Goal: Task Accomplishment & Management: Complete application form

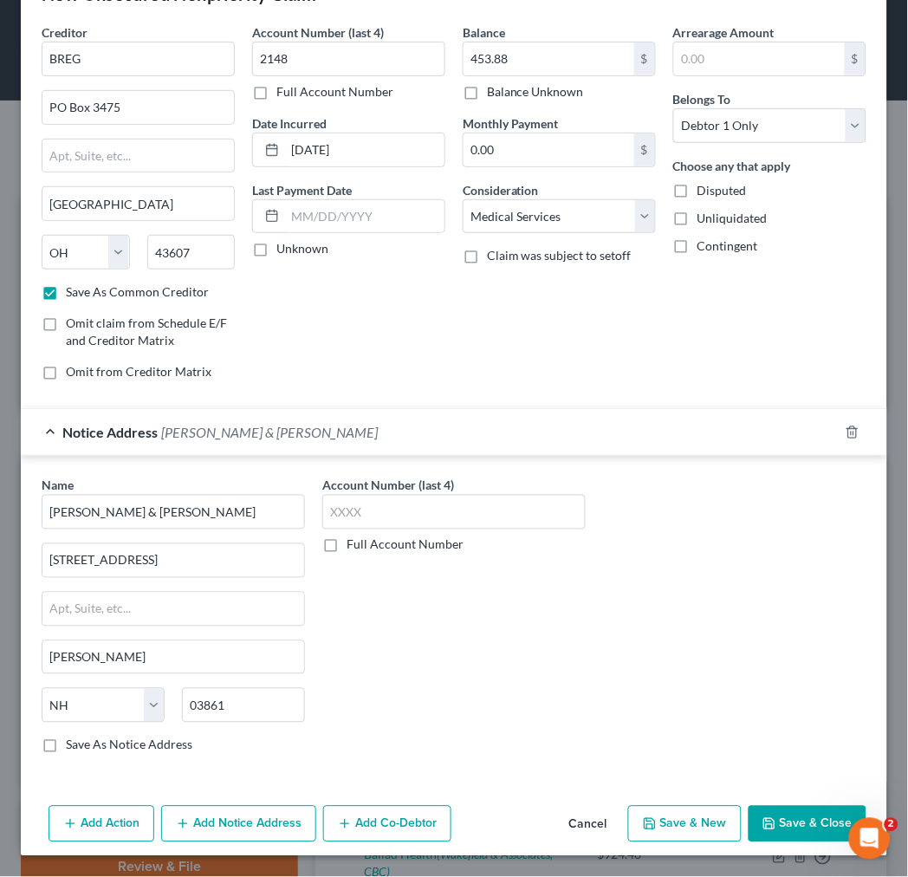
click at [66, 746] on label "Save As Notice Address" at bounding box center [129, 745] width 127 height 17
click at [73, 746] on input "Save As Notice Address" at bounding box center [78, 742] width 11 height 11
click at [657, 816] on button "Save & New" at bounding box center [685, 824] width 114 height 36
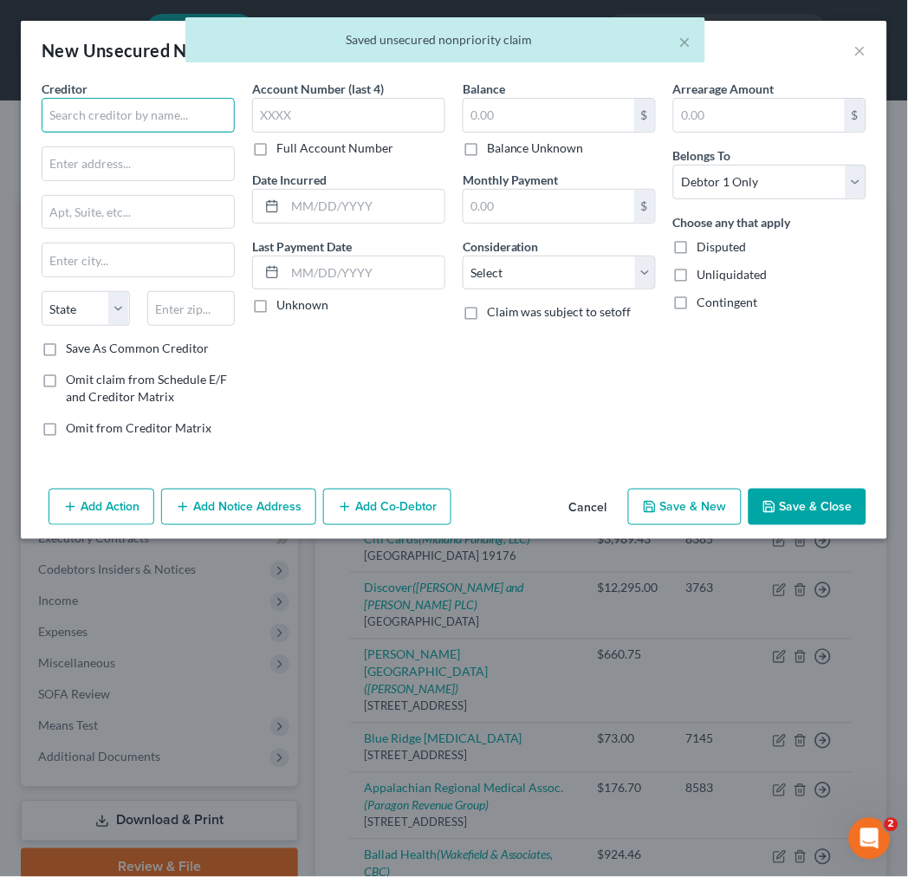
click at [169, 104] on input "text" at bounding box center [138, 115] width 193 height 35
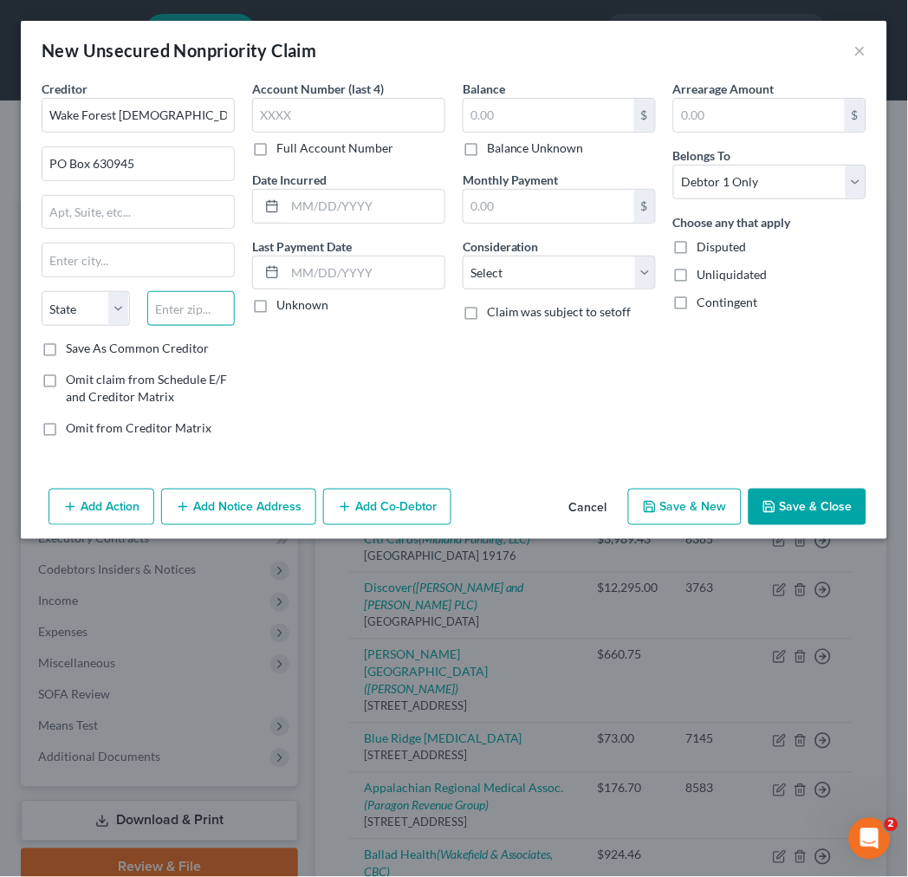
click at [165, 309] on input "text" at bounding box center [191, 308] width 88 height 35
click at [66, 348] on label "Save As Common Creditor" at bounding box center [137, 348] width 143 height 17
click at [73, 348] on input "Save As Common Creditor" at bounding box center [78, 345] width 11 height 11
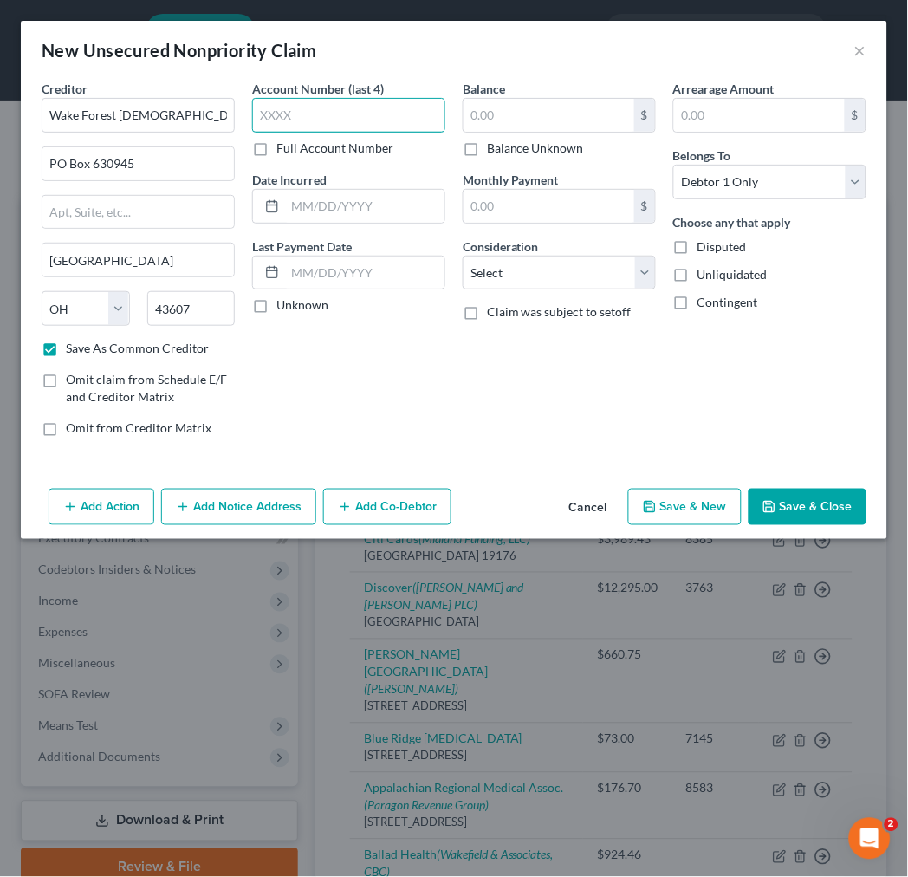
click at [295, 116] on input "text" at bounding box center [348, 115] width 193 height 35
click at [218, 508] on button "Add Notice Address" at bounding box center [238, 507] width 155 height 36
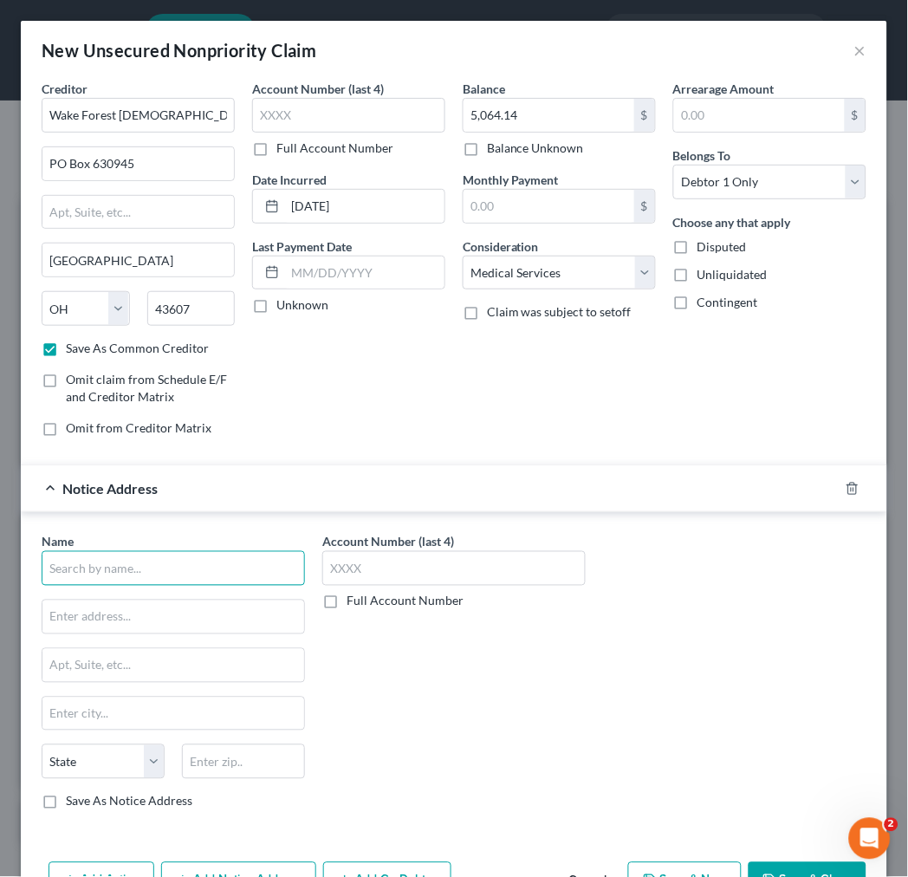
click at [180, 570] on input "text" at bounding box center [173, 568] width 263 height 35
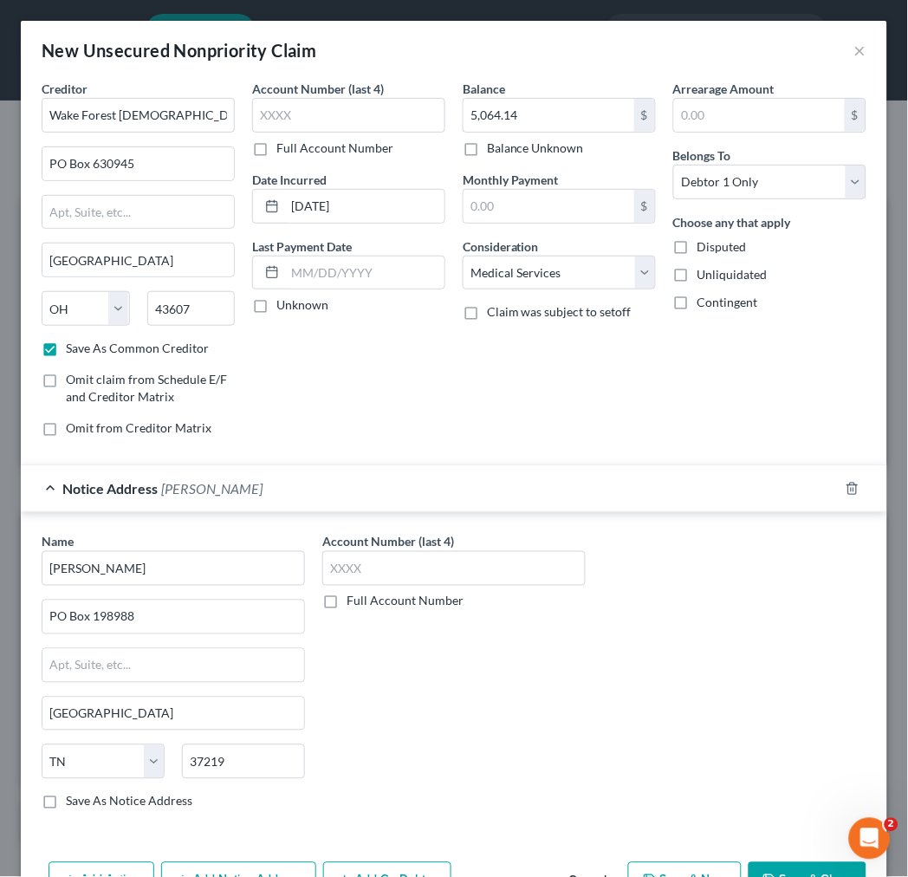
click at [66, 797] on label "Save As Notice Address" at bounding box center [129, 801] width 127 height 17
click at [73, 797] on input "Save As Notice Address" at bounding box center [78, 798] width 11 height 11
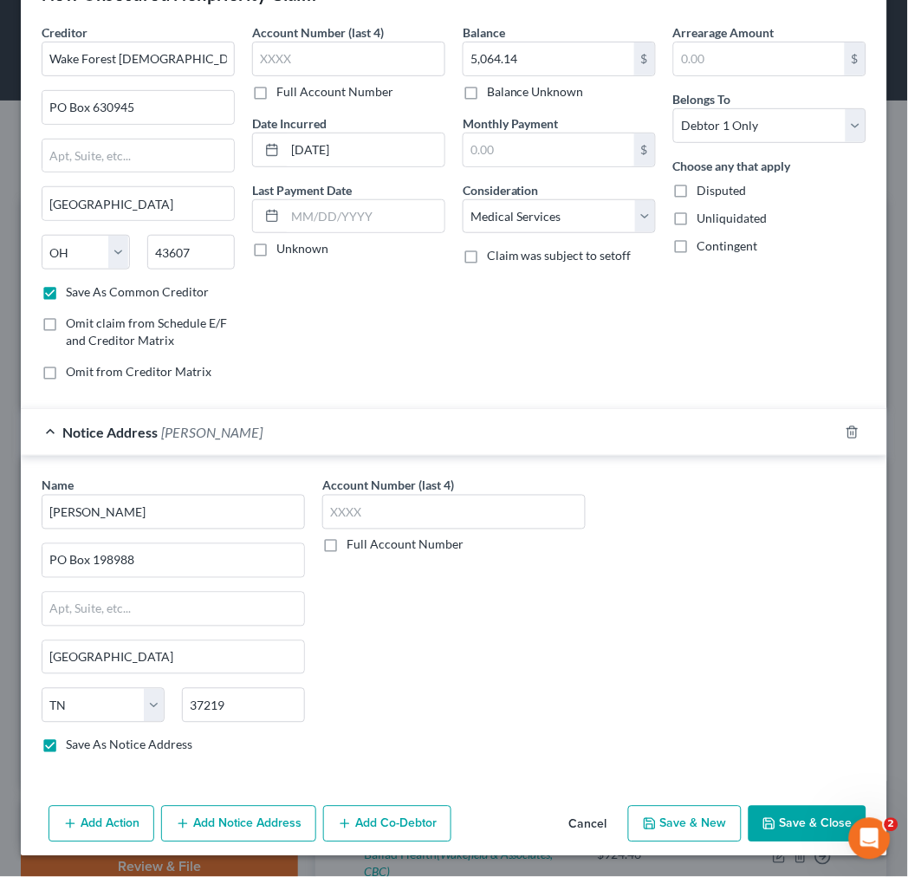
click at [678, 830] on button "Save & New" at bounding box center [685, 824] width 114 height 36
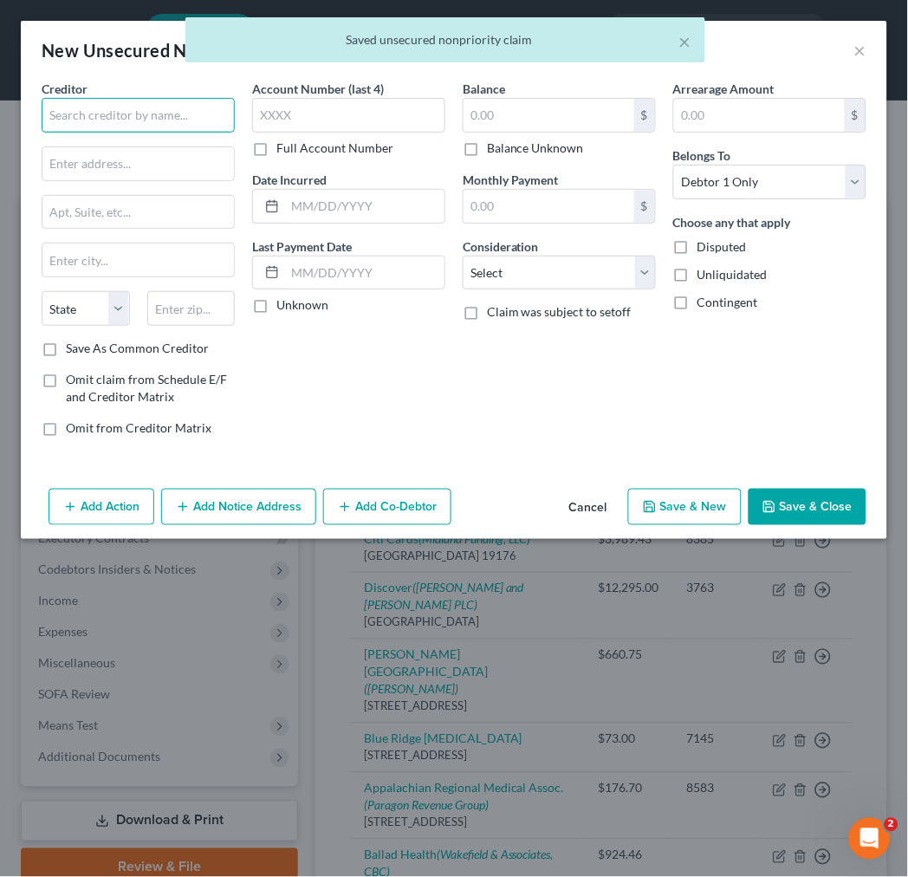
click at [152, 114] on input "text" at bounding box center [138, 115] width 193 height 35
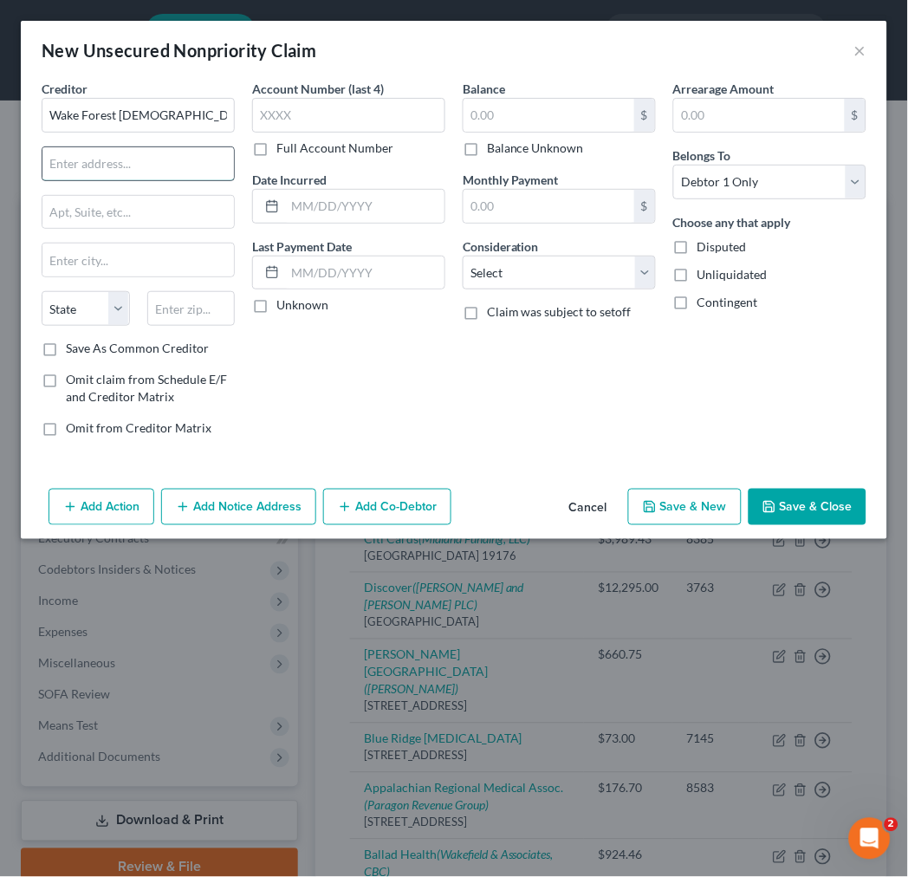
click at [132, 159] on input "text" at bounding box center [138, 163] width 192 height 33
paste input "P.O. Box 735430 Dallas, TX 75373-5430"
drag, startPoint x: 160, startPoint y: 160, endPoint x: 236, endPoint y: 160, distance: 75.4
click at [236, 160] on div "Creditor * Wake Forest Baptist Health P.O. Box 735430 Dallas, TX 75373-5430 Sta…" at bounding box center [138, 265] width 211 height 371
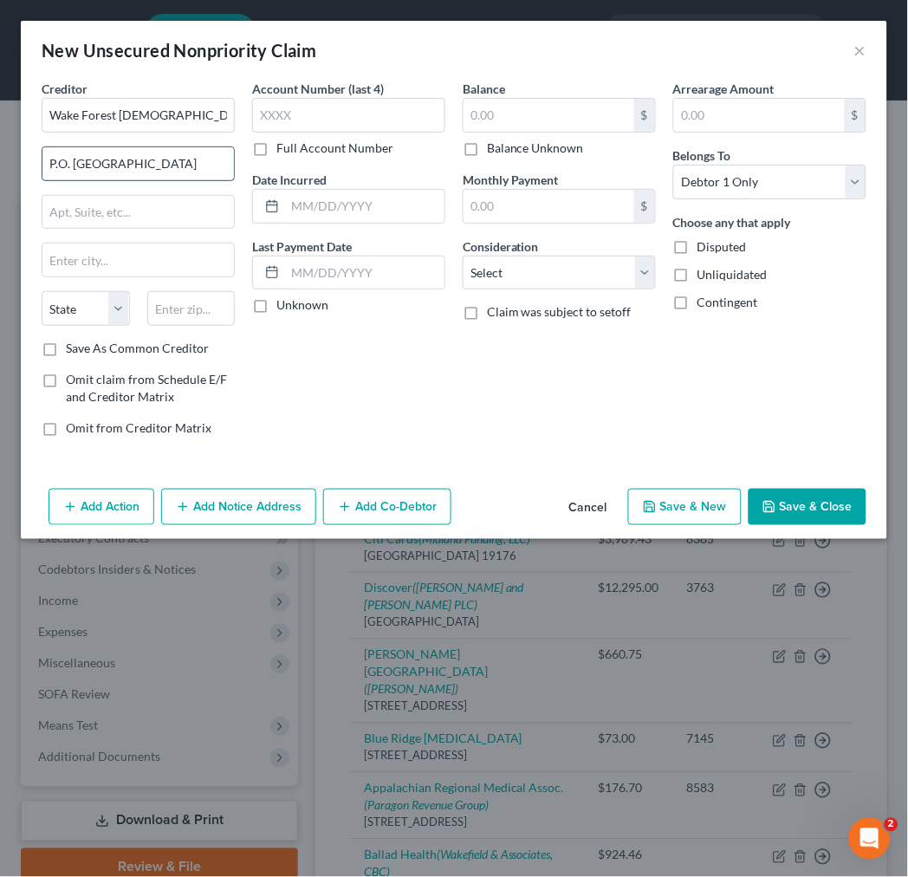
scroll to position [0, 0]
click at [201, 305] on input "text" at bounding box center [191, 308] width 88 height 35
paste input "75373-5430"
drag, startPoint x: 142, startPoint y: 158, endPoint x: 224, endPoint y: 158, distance: 81.5
click at [224, 158] on input "P.O. Box 735430 Dallas, TX" at bounding box center [138, 163] width 192 height 33
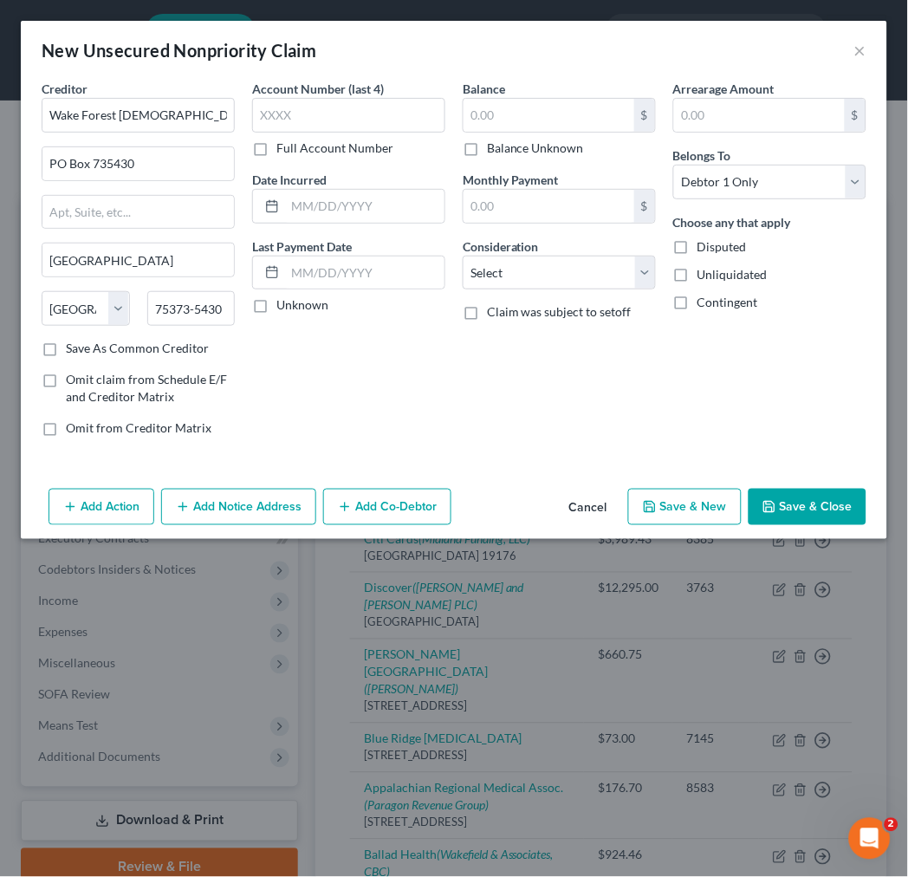
click at [66, 350] on label "Save As Common Creditor" at bounding box center [137, 348] width 143 height 17
click at [73, 350] on input "Save As Common Creditor" at bounding box center [78, 345] width 11 height 11
click at [361, 200] on input "text" at bounding box center [364, 206] width 159 height 33
click at [206, 511] on button "Add Notice Address" at bounding box center [238, 507] width 155 height 36
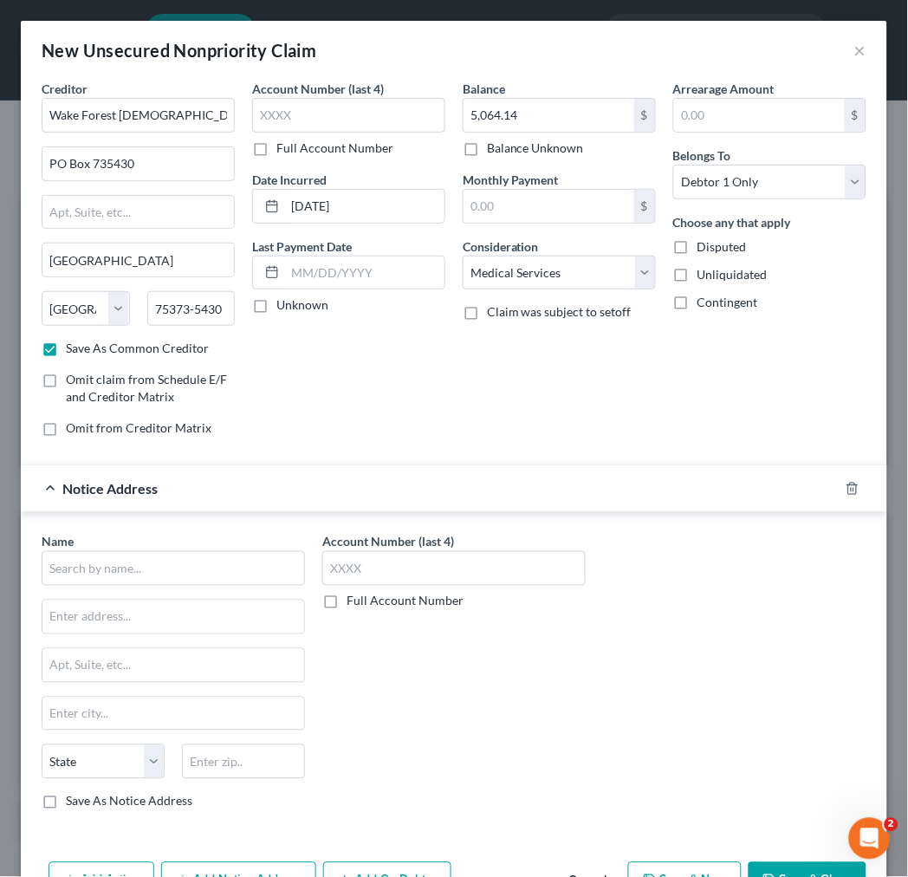
scroll to position [57, 0]
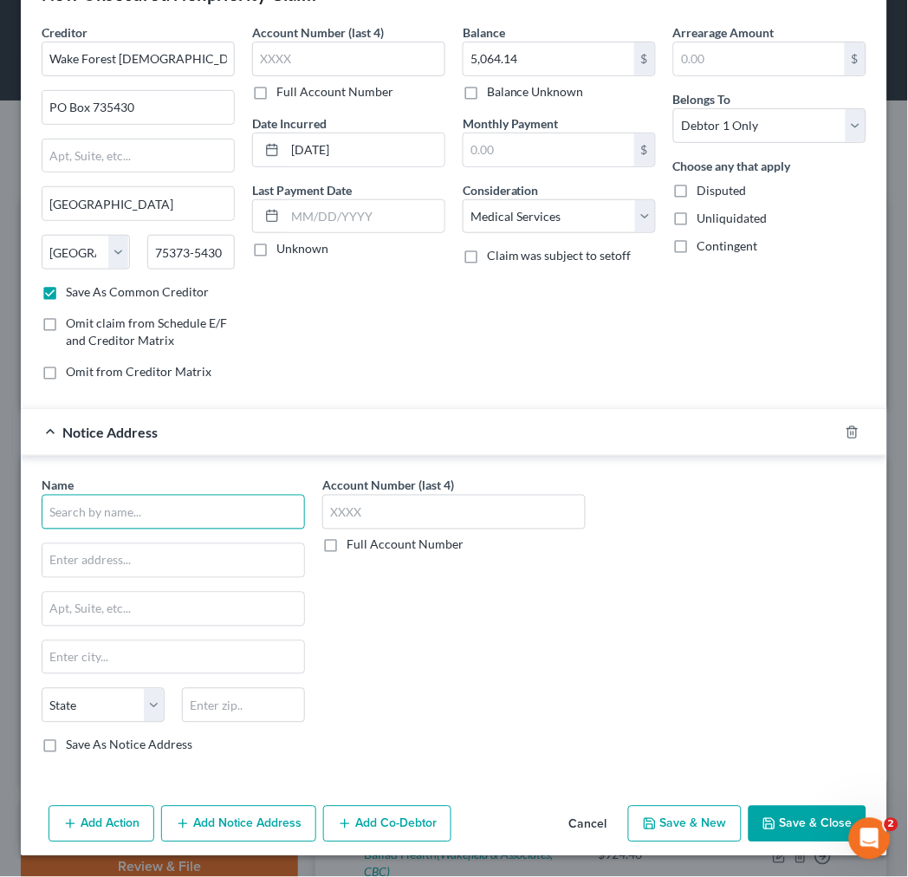
click at [173, 510] on input "text" at bounding box center [173, 512] width 263 height 35
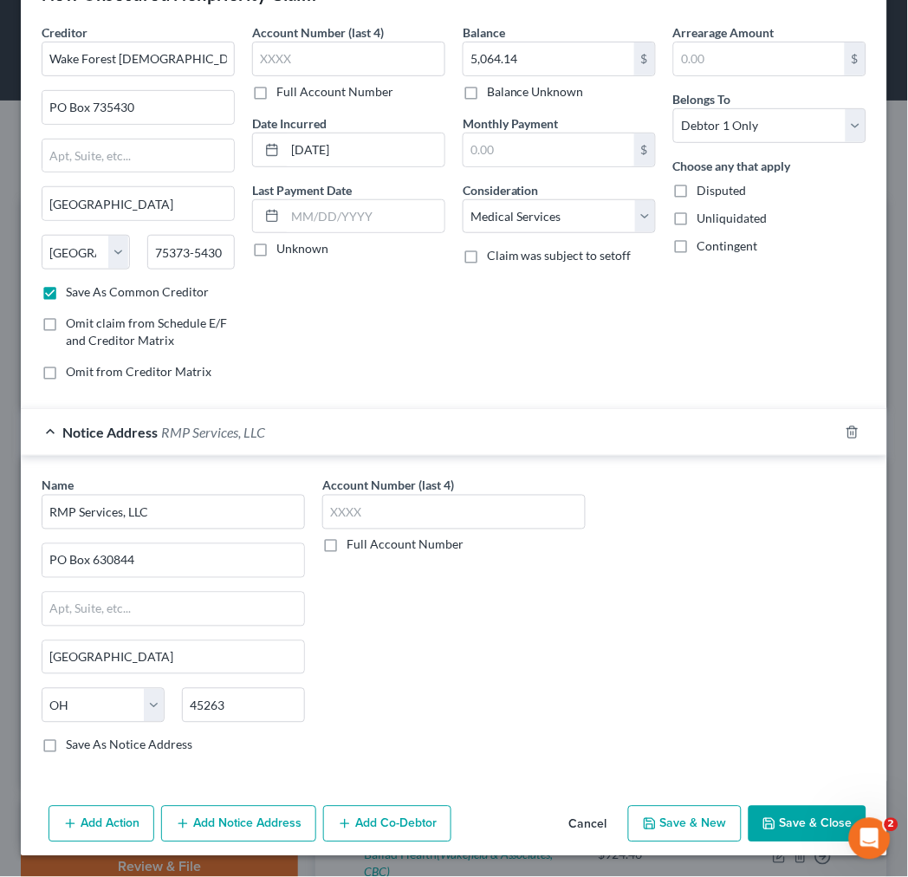
click at [66, 744] on label "Save As Notice Address" at bounding box center [129, 745] width 127 height 17
click at [73, 744] on input "Save As Notice Address" at bounding box center [78, 742] width 11 height 11
click at [706, 816] on button "Save & New" at bounding box center [685, 824] width 114 height 36
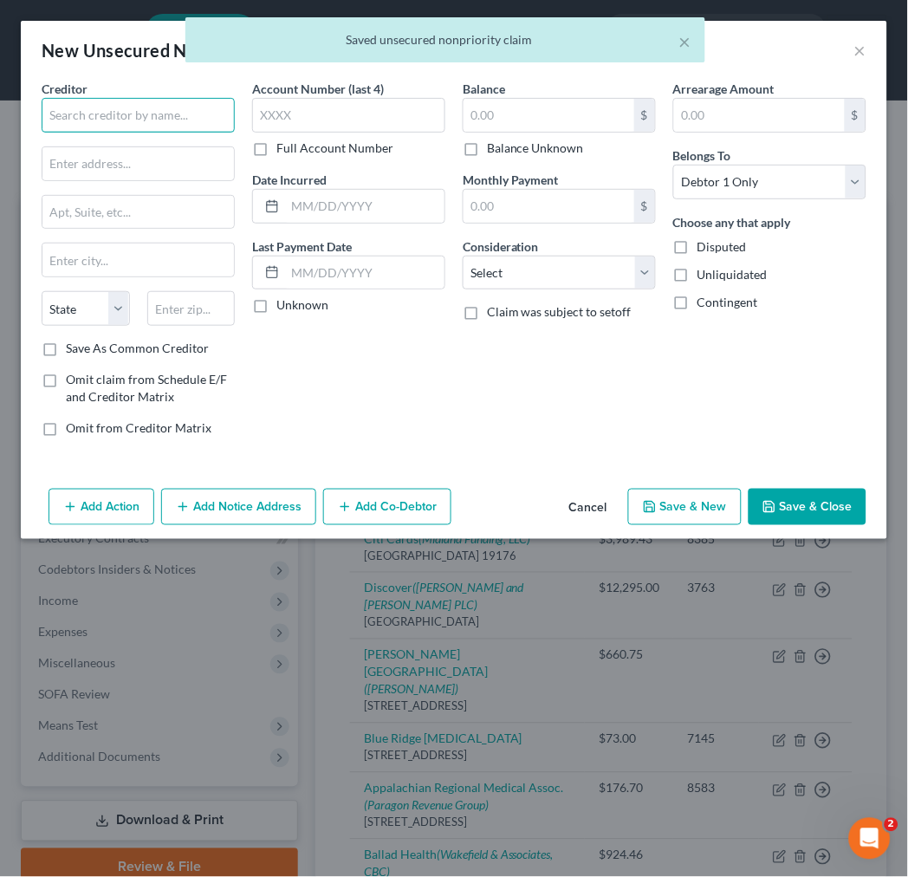
click at [88, 114] on input "text" at bounding box center [138, 115] width 193 height 35
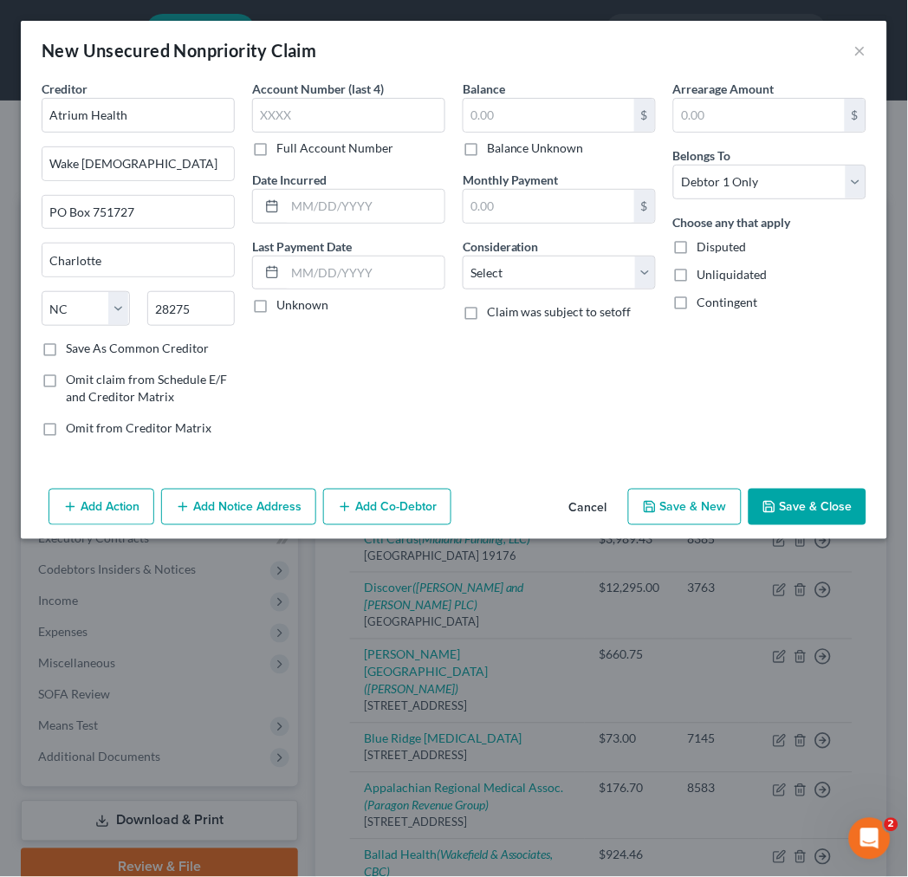
click at [66, 350] on label "Save As Common Creditor" at bounding box center [137, 348] width 143 height 17
click at [73, 350] on input "Save As Common Creditor" at bounding box center [78, 345] width 11 height 11
click at [350, 203] on input "text" at bounding box center [364, 206] width 159 height 33
click at [200, 498] on button "Add Notice Address" at bounding box center [238, 507] width 155 height 36
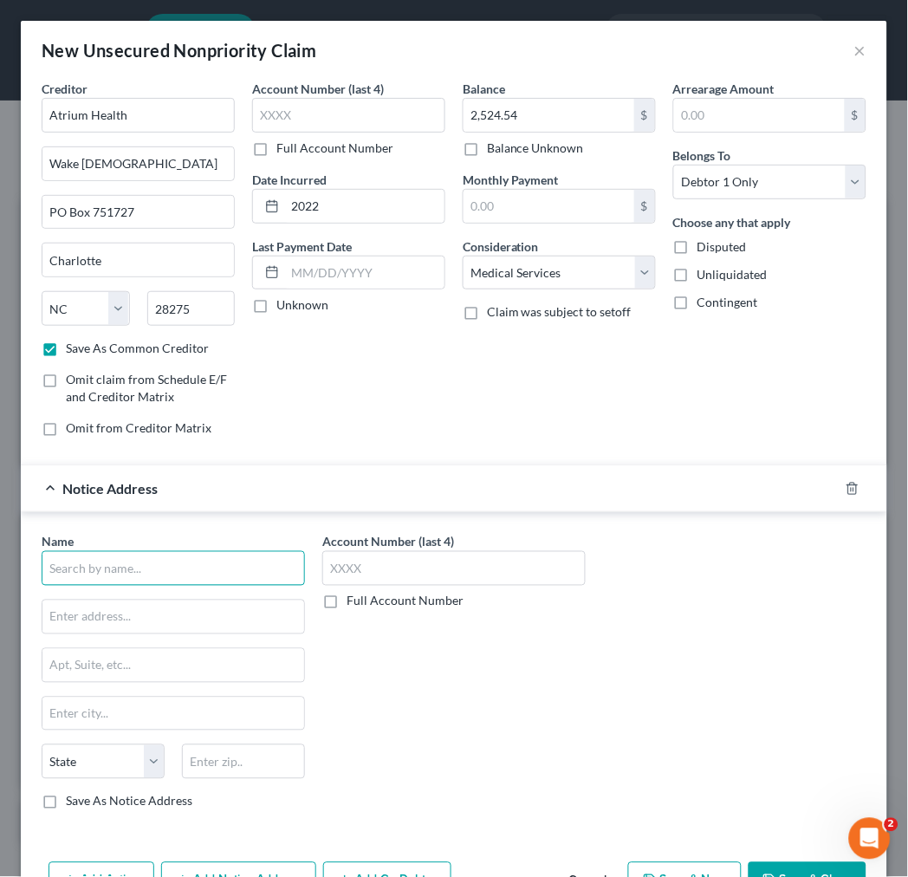
click at [124, 578] on input "text" at bounding box center [173, 568] width 263 height 35
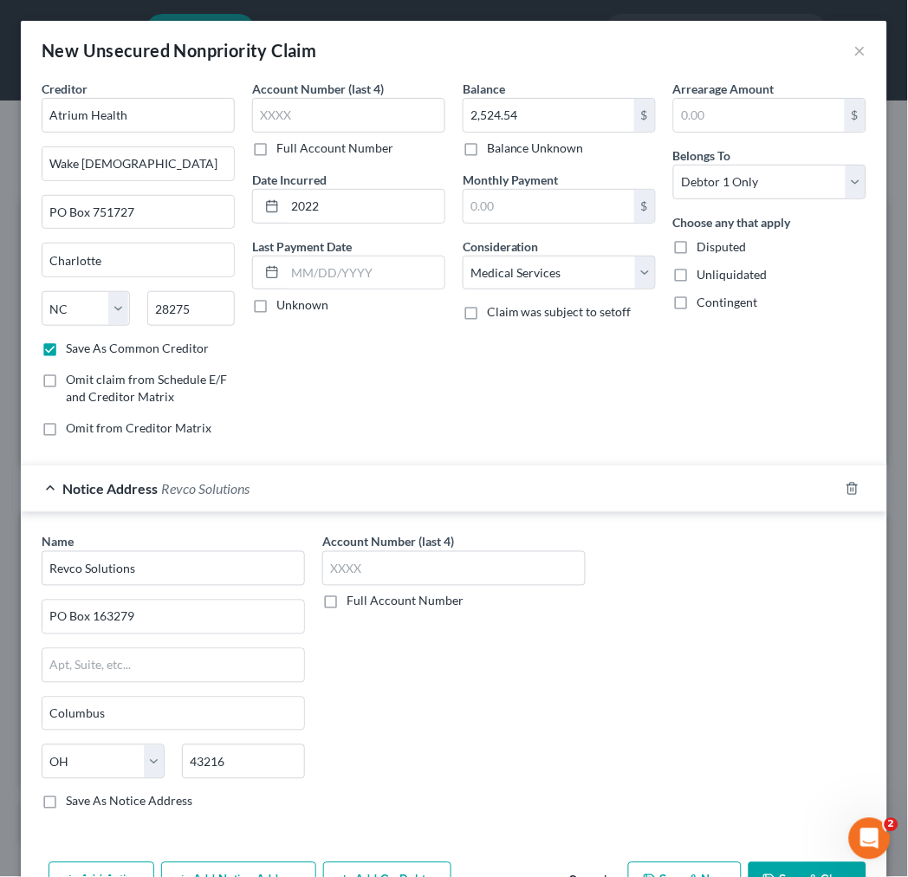
click at [66, 802] on label "Save As Notice Address" at bounding box center [129, 801] width 127 height 17
click at [73, 802] on input "Save As Notice Address" at bounding box center [78, 798] width 11 height 11
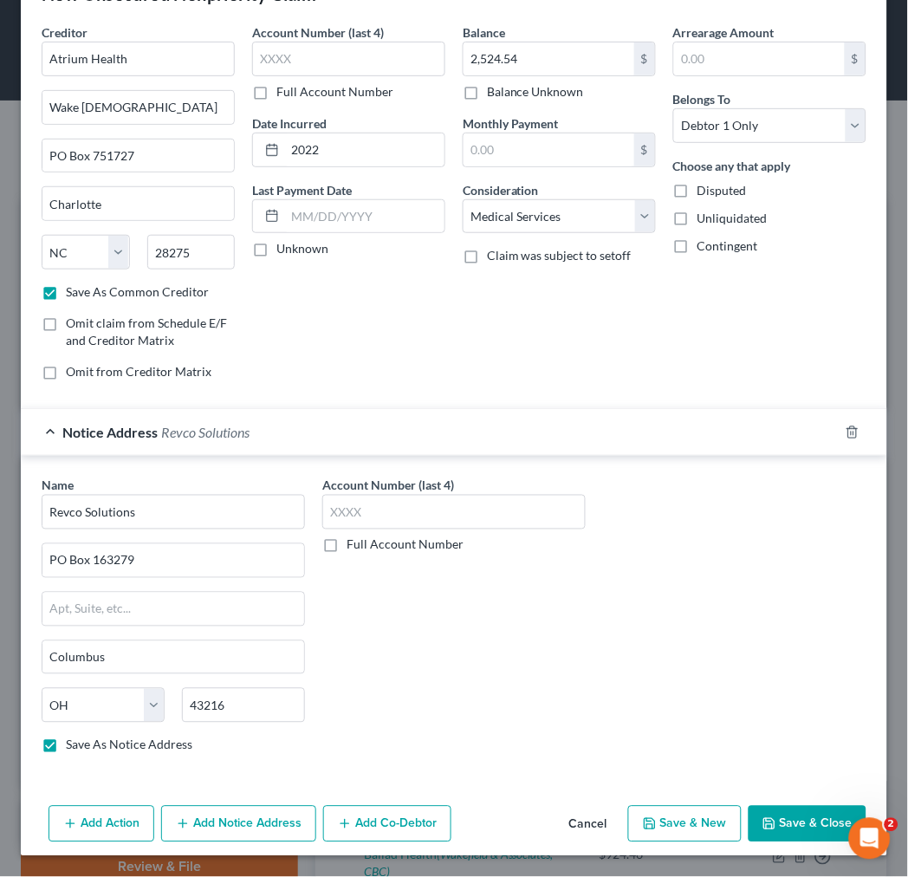
click at [680, 824] on button "Save & New" at bounding box center [685, 824] width 114 height 36
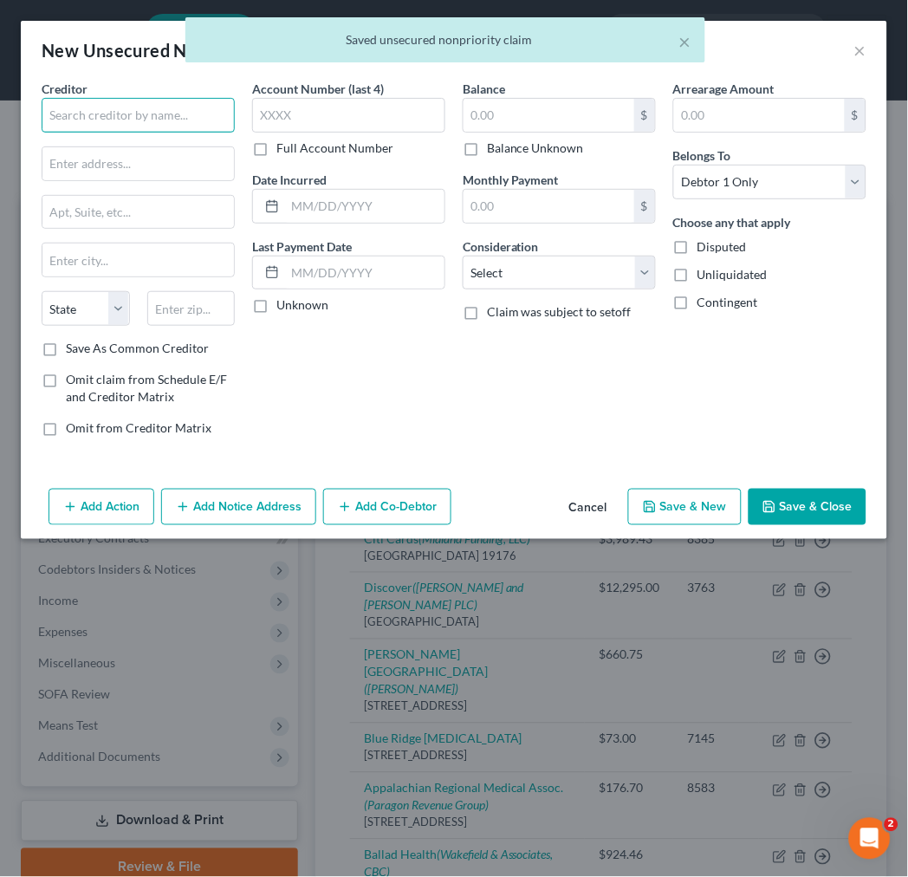
click at [140, 108] on input "text" at bounding box center [138, 115] width 193 height 35
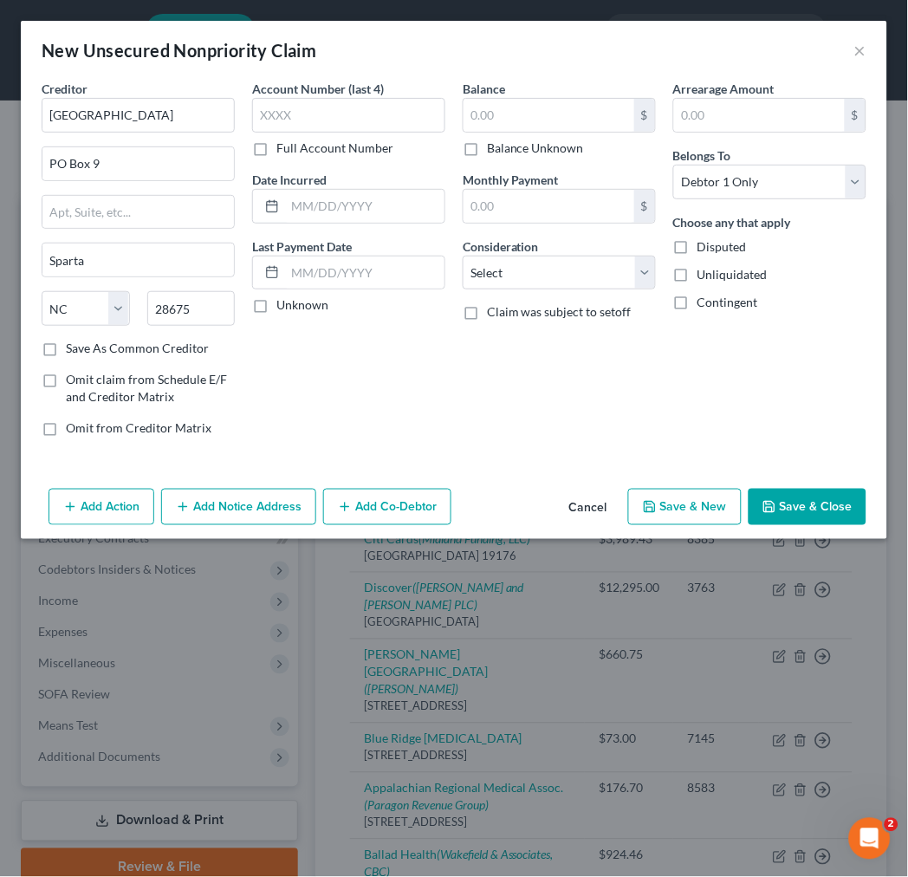
click at [66, 341] on label "Save As Common Creditor" at bounding box center [137, 348] width 143 height 17
click at [73, 341] on input "Save As Common Creditor" at bounding box center [78, 345] width 11 height 11
click at [349, 199] on input "text" at bounding box center [364, 206] width 159 height 33
click at [248, 511] on button "Add Notice Address" at bounding box center [238, 507] width 155 height 36
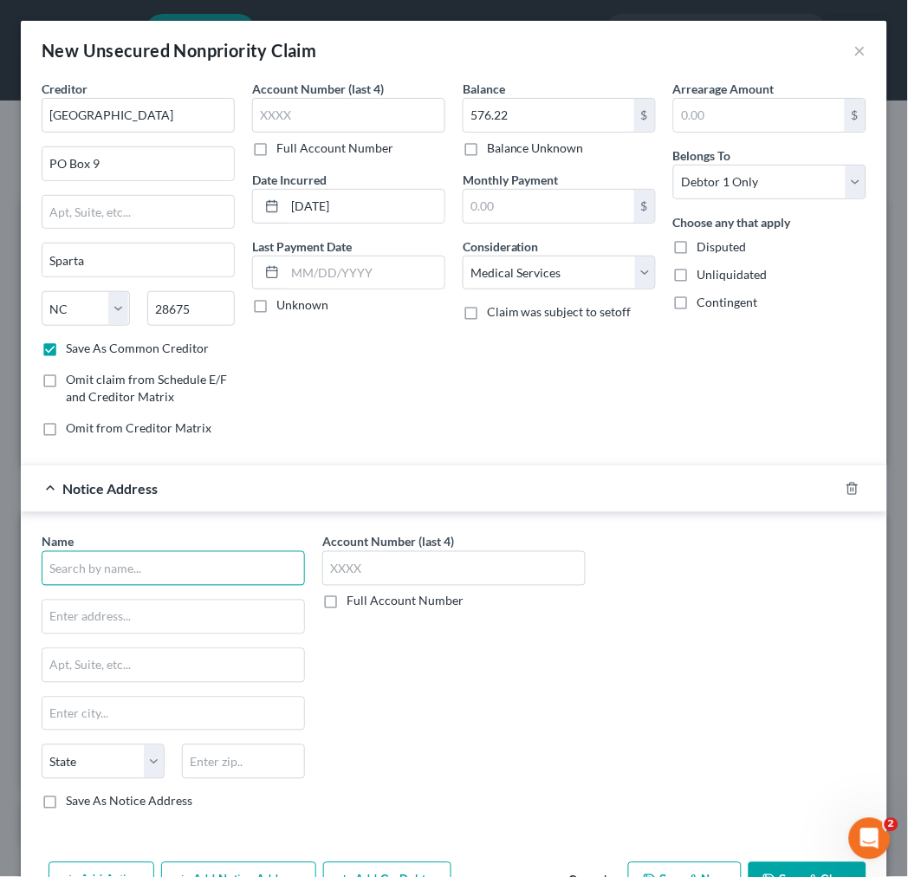
click at [122, 568] on input "text" at bounding box center [173, 568] width 263 height 35
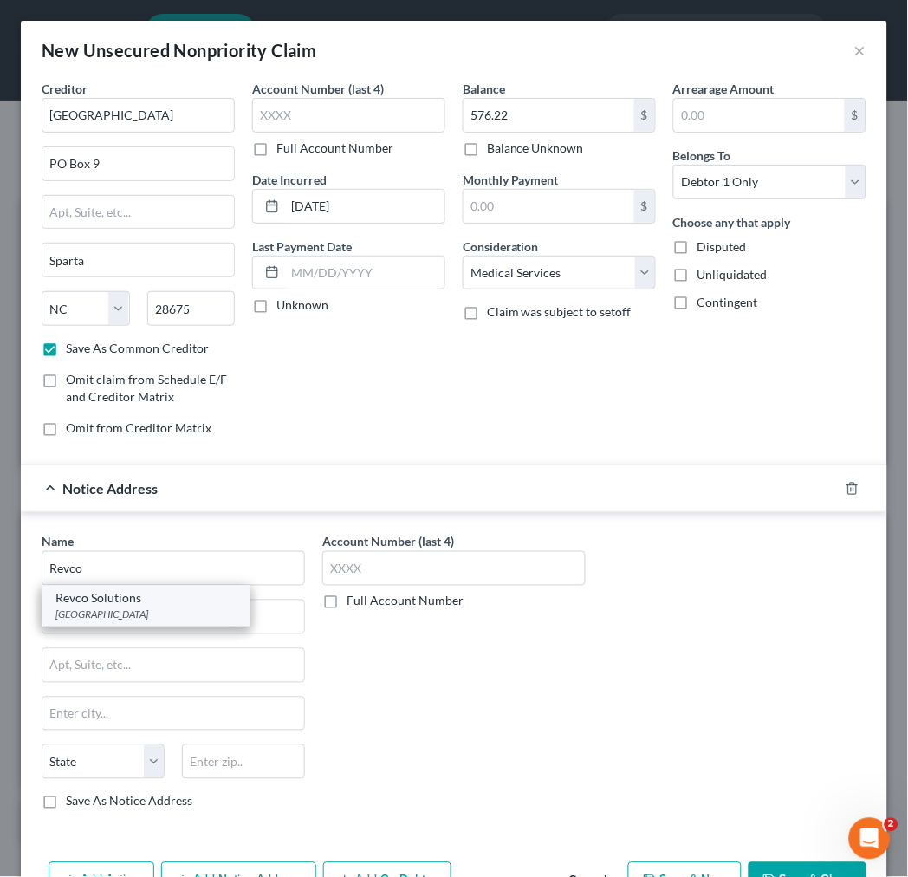
click at [105, 625] on div "Revco Solutions PO Box 163279, Columbus, OH 43216" at bounding box center [146, 606] width 208 height 41
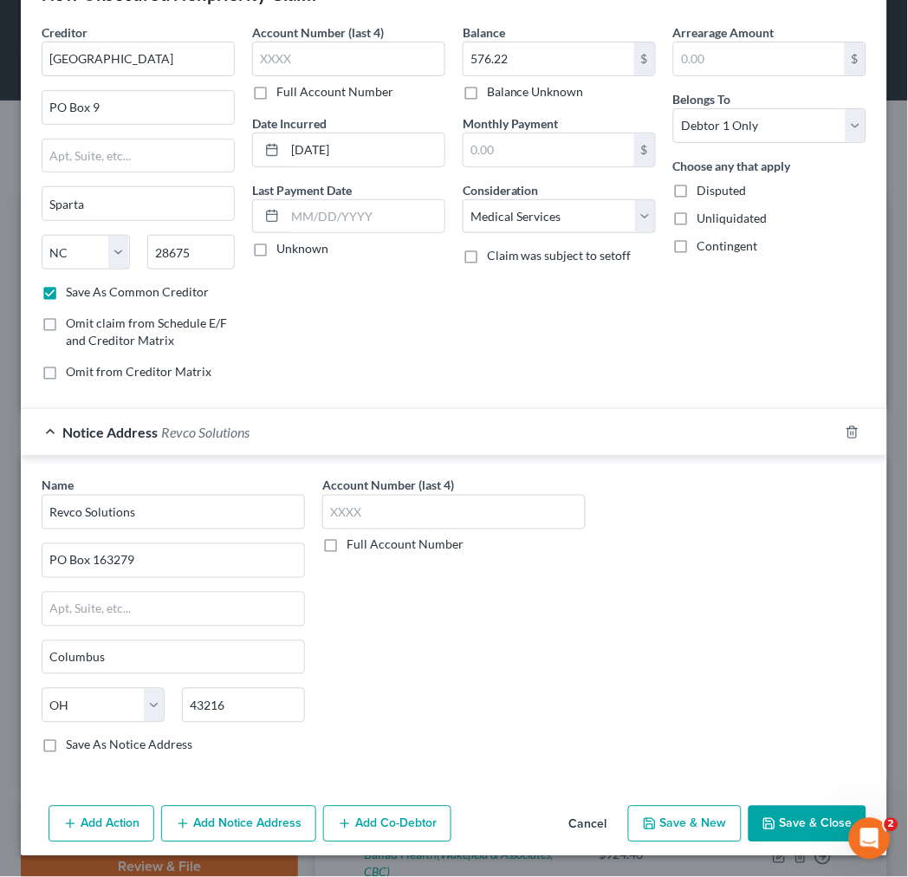
click at [775, 822] on button "Save & Close" at bounding box center [808, 824] width 118 height 36
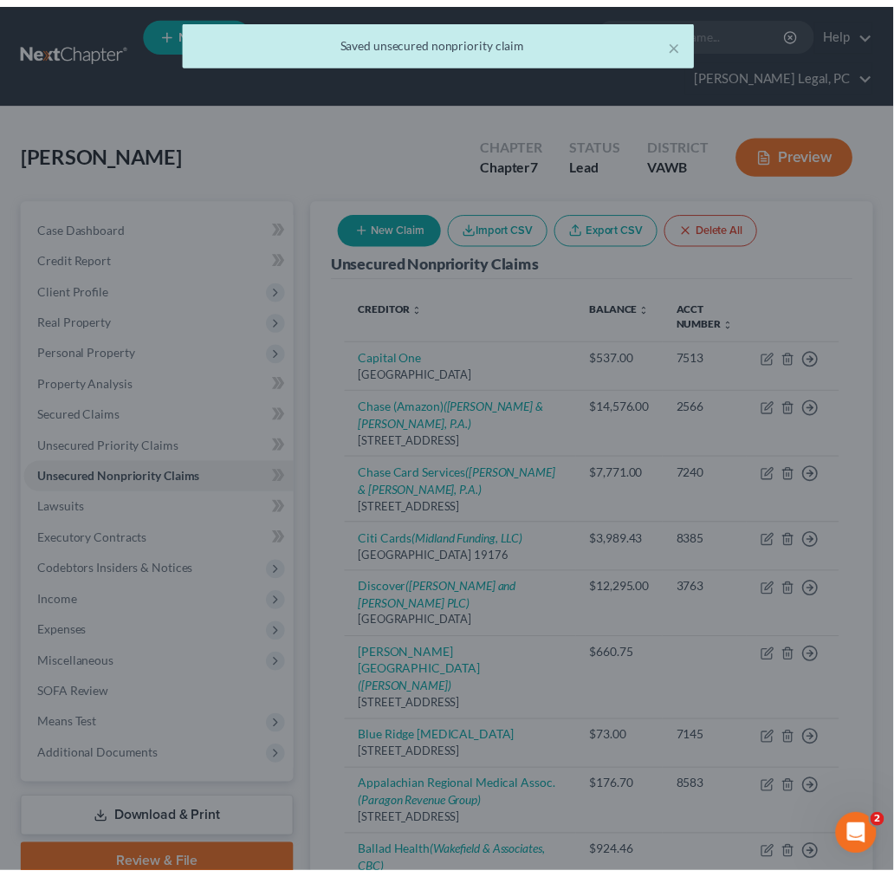
scroll to position [0, 0]
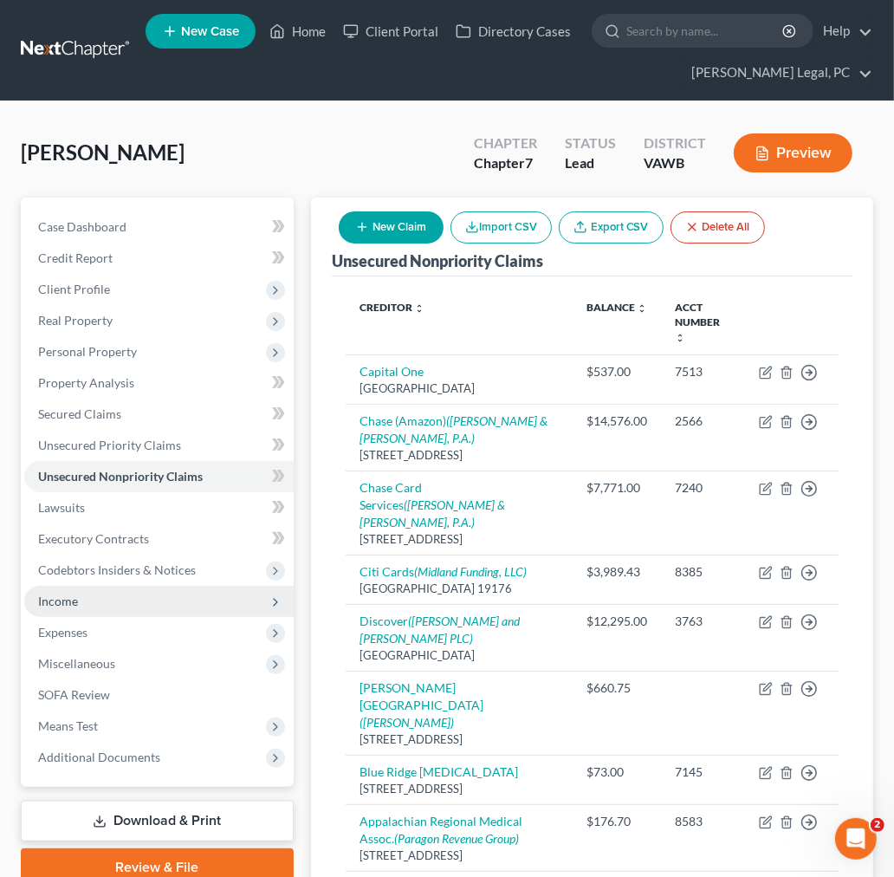
click at [57, 602] on span "Income" at bounding box center [58, 601] width 40 height 15
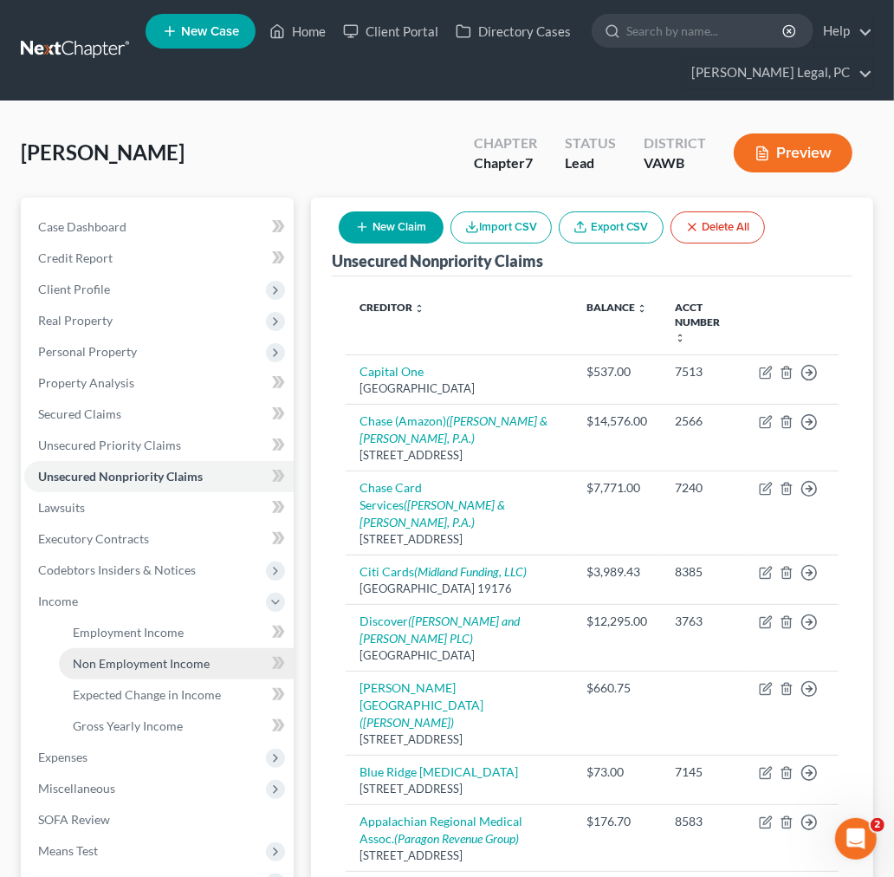
click at [100, 665] on span "Non Employment Income" at bounding box center [141, 663] width 137 height 15
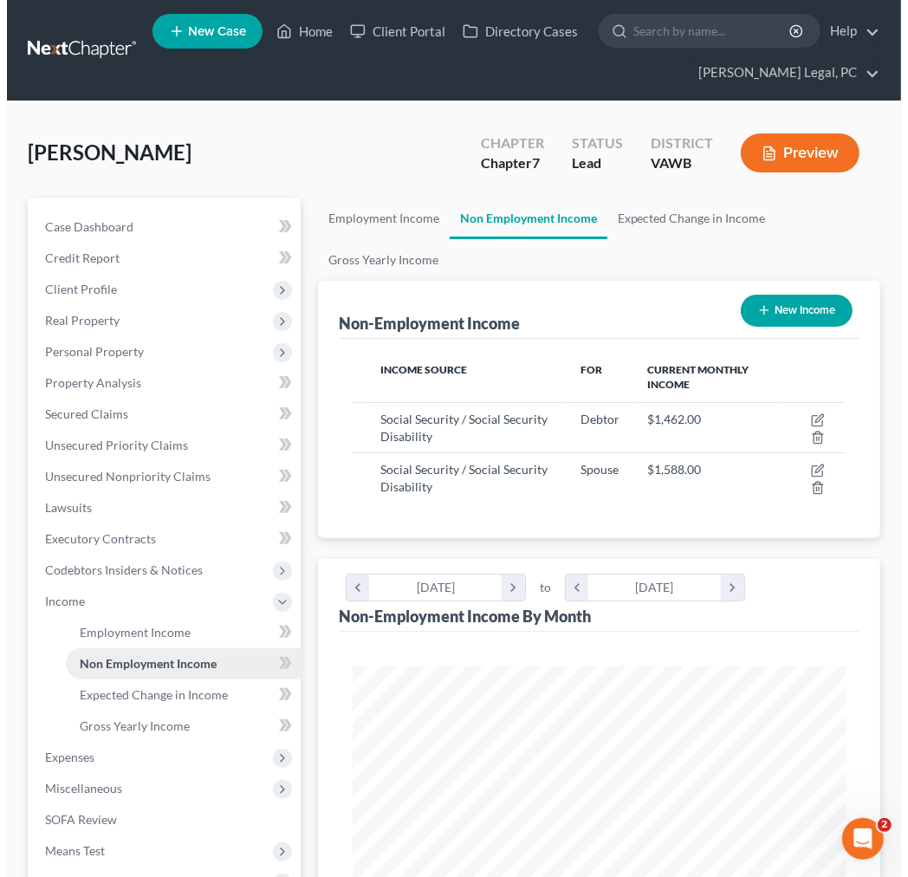
scroll to position [246, 527]
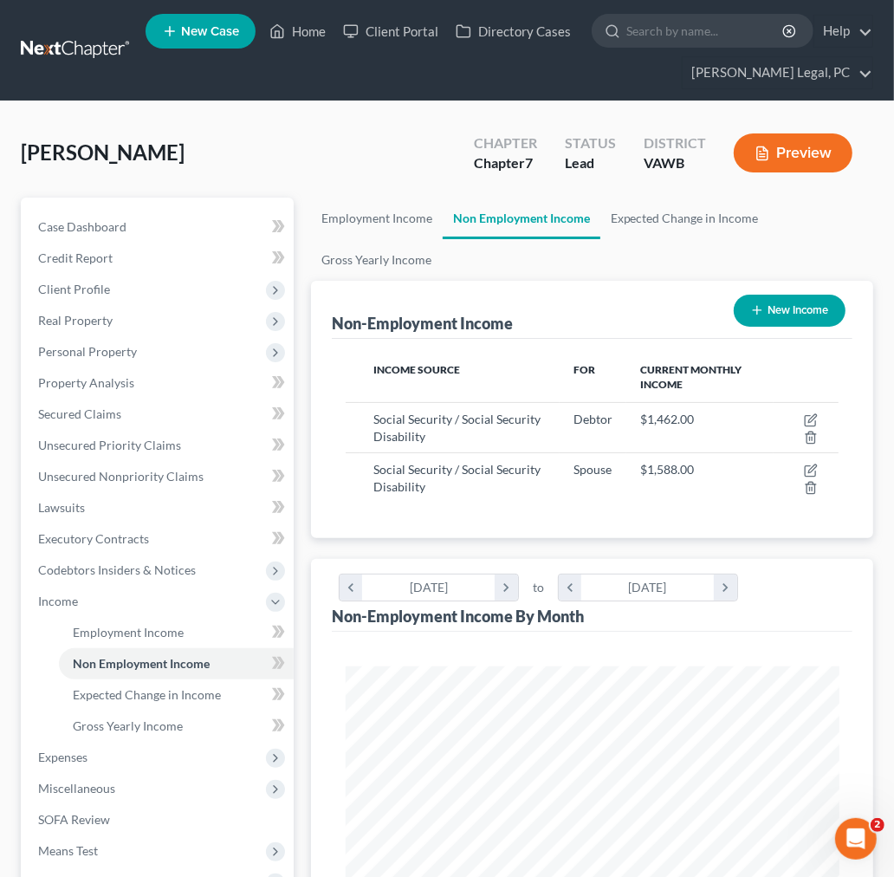
click at [790, 307] on button "New Income" at bounding box center [790, 311] width 112 height 32
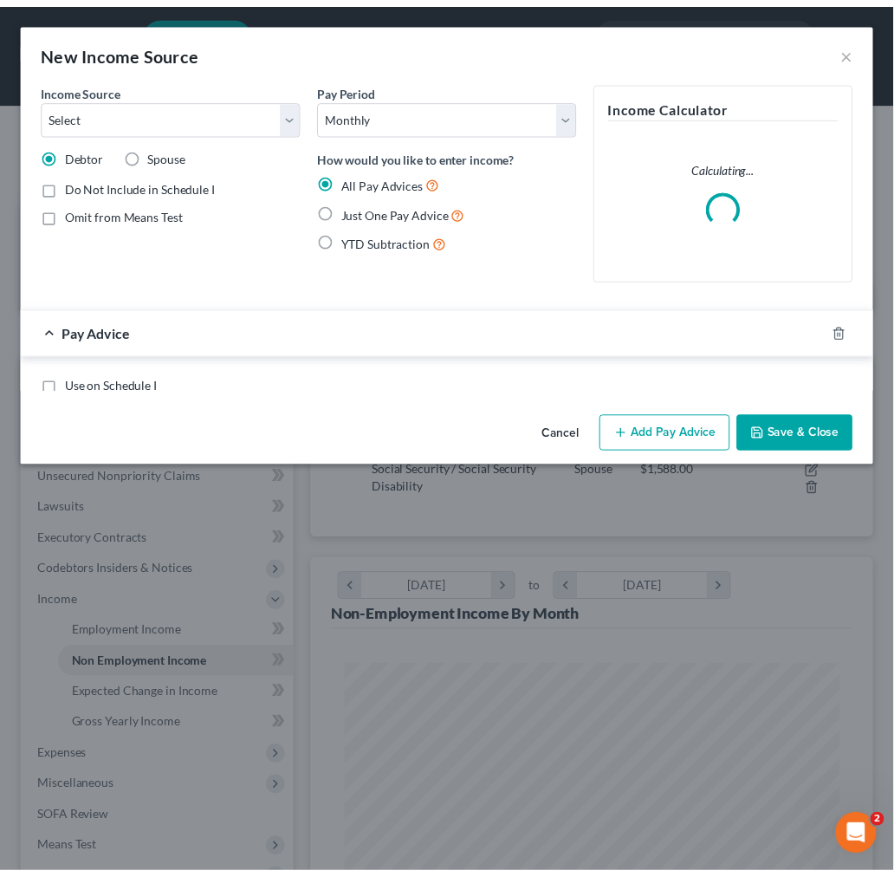
scroll to position [251, 537]
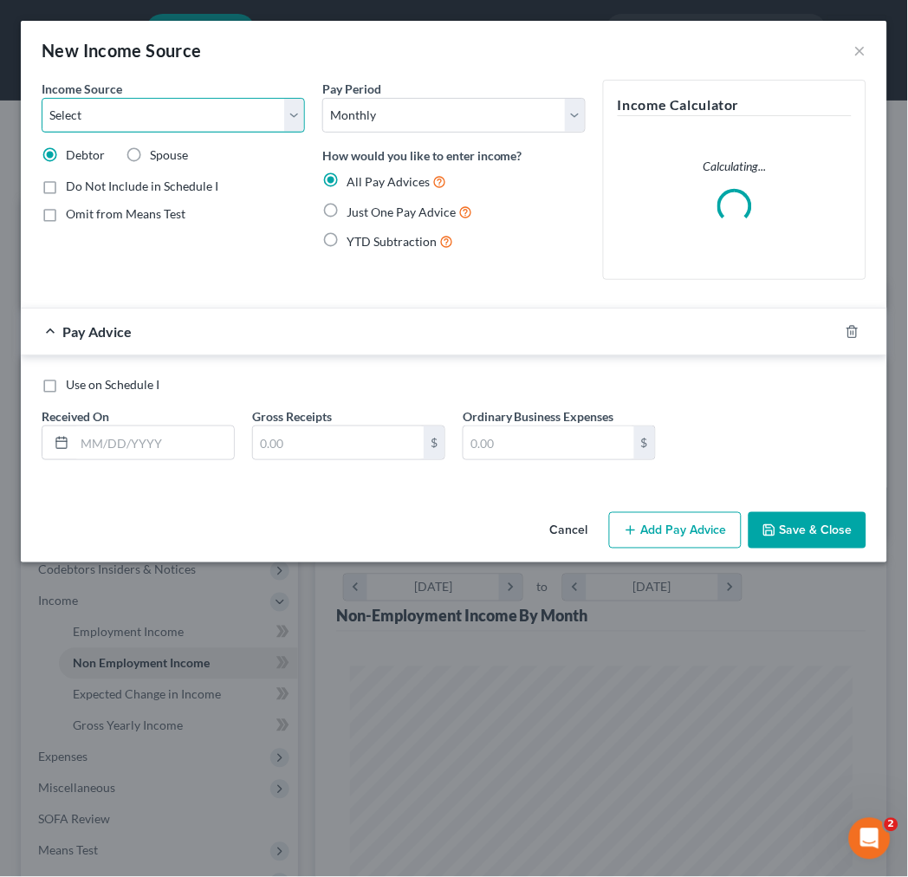
click at [230, 111] on select "Select Unemployment Disability (from employer) Pension Retirement Social Securi…" at bounding box center [173, 115] width 263 height 35
click at [42, 98] on select "Select Unemployment Disability (from employer) Pension Retirement Social Securi…" at bounding box center [173, 115] width 263 height 35
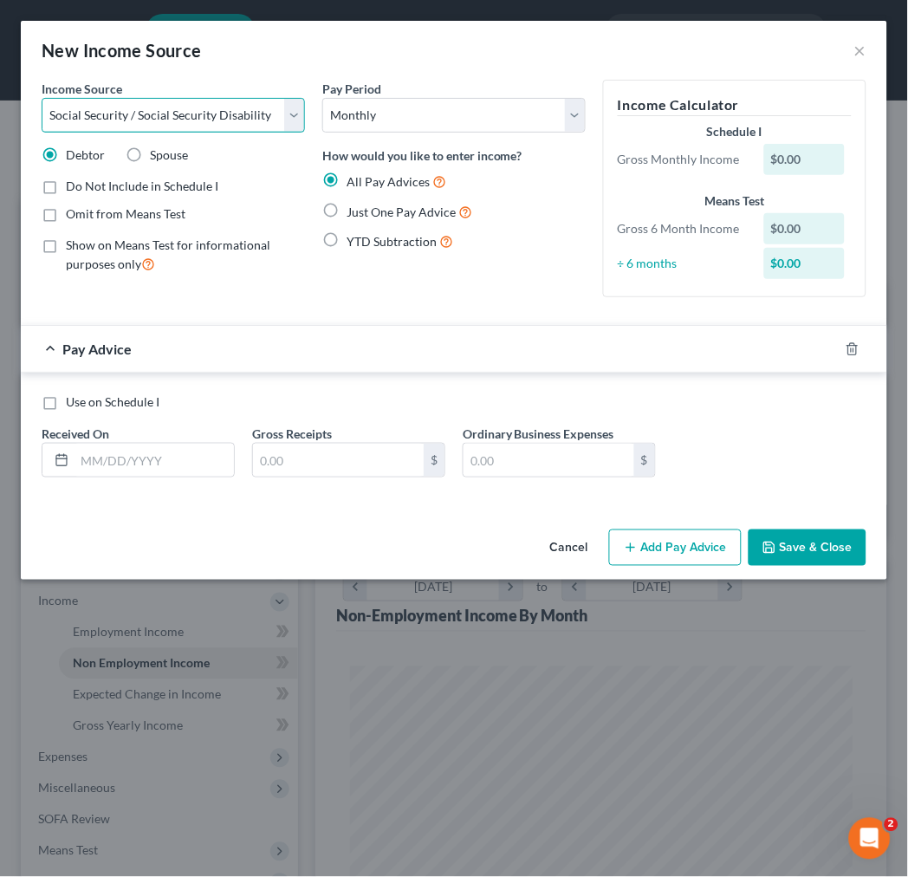
click at [297, 118] on select "Select Unemployment Disability (from employer) Pension Retirement Social Securi…" at bounding box center [173, 115] width 263 height 35
click at [42, 98] on select "Select Unemployment Disability (from employer) Pension Retirement Social Securi…" at bounding box center [173, 115] width 263 height 35
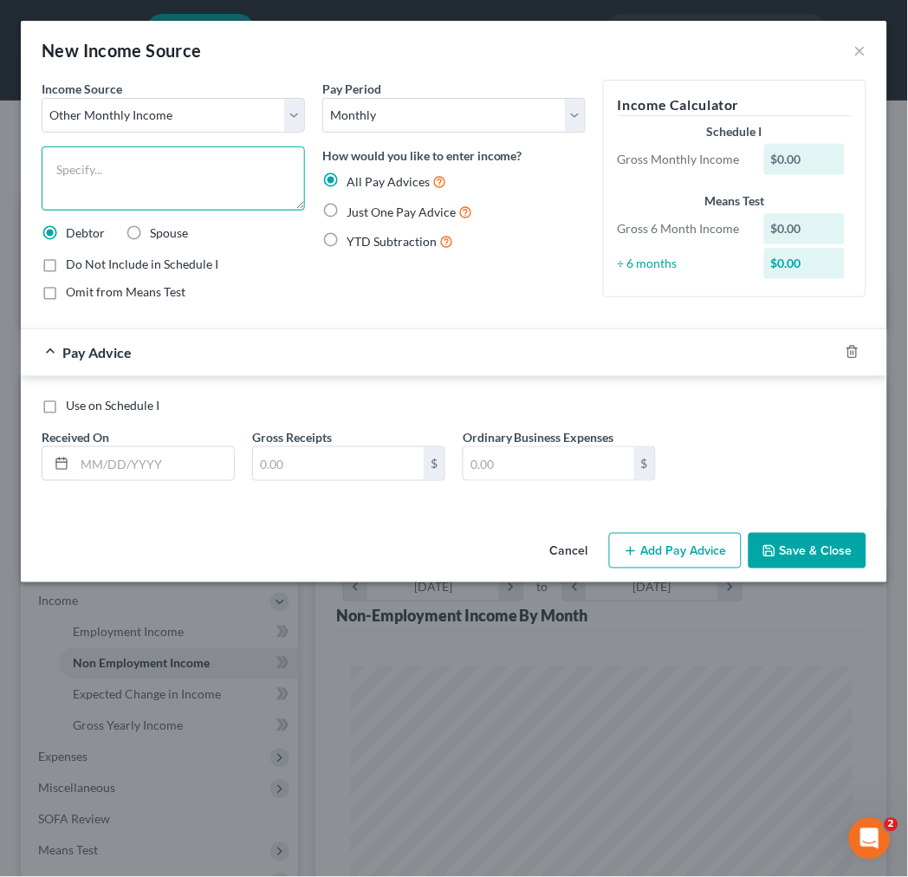
click at [109, 180] on textarea at bounding box center [173, 178] width 263 height 64
click at [66, 295] on label "Omit from Means Test" at bounding box center [126, 291] width 120 height 17
click at [73, 295] on input "Omit from Means Test" at bounding box center [78, 288] width 11 height 11
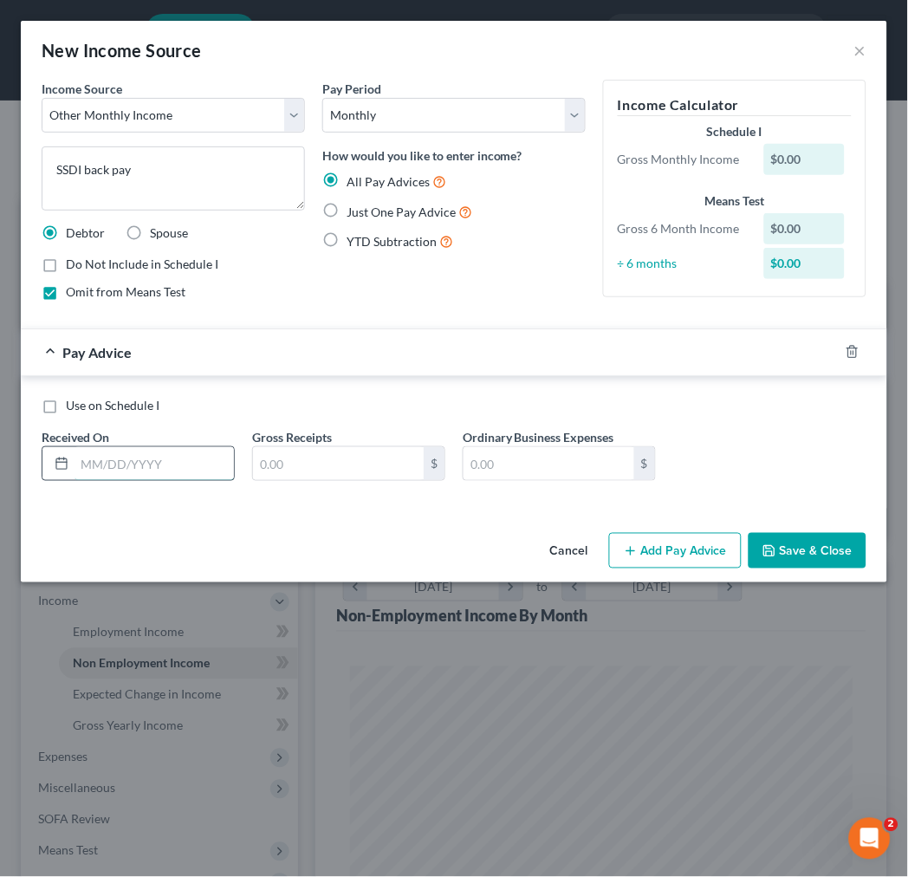
click at [102, 468] on input "text" at bounding box center [154, 463] width 159 height 33
click at [347, 214] on label "Just One Pay Advice" at bounding box center [410, 212] width 126 height 20
click at [354, 213] on input "Just One Pay Advice" at bounding box center [359, 207] width 11 height 11
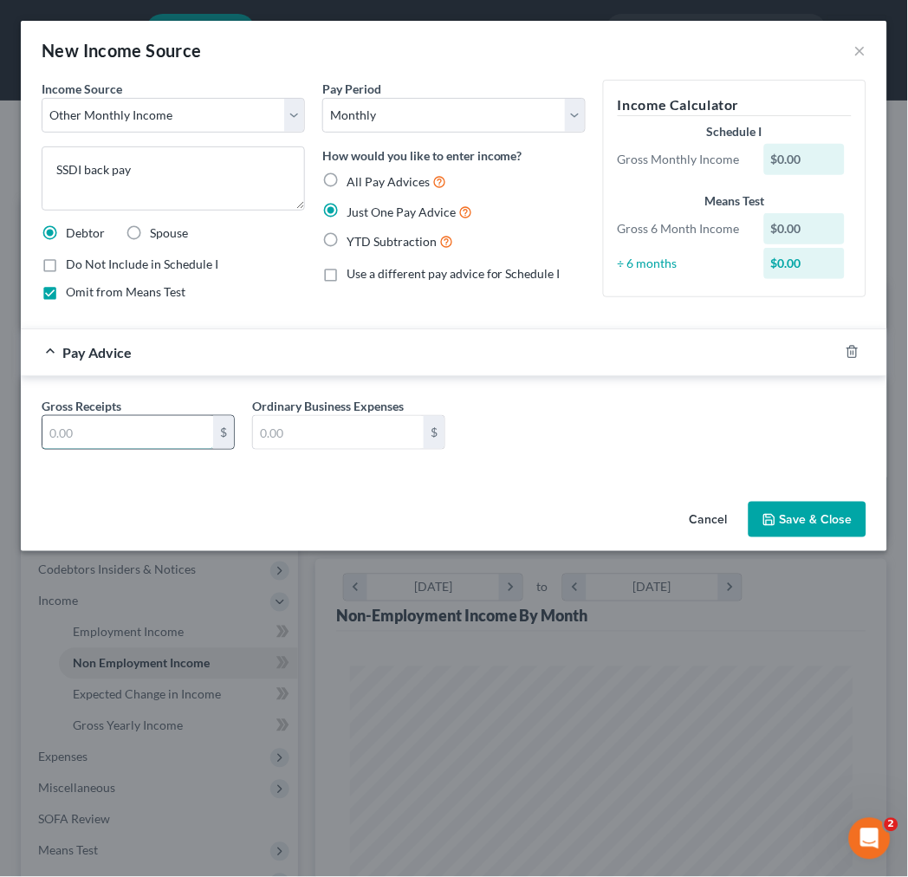
click at [175, 433] on input "text" at bounding box center [127, 432] width 171 height 33
click at [815, 520] on button "Save & Close" at bounding box center [808, 520] width 118 height 36
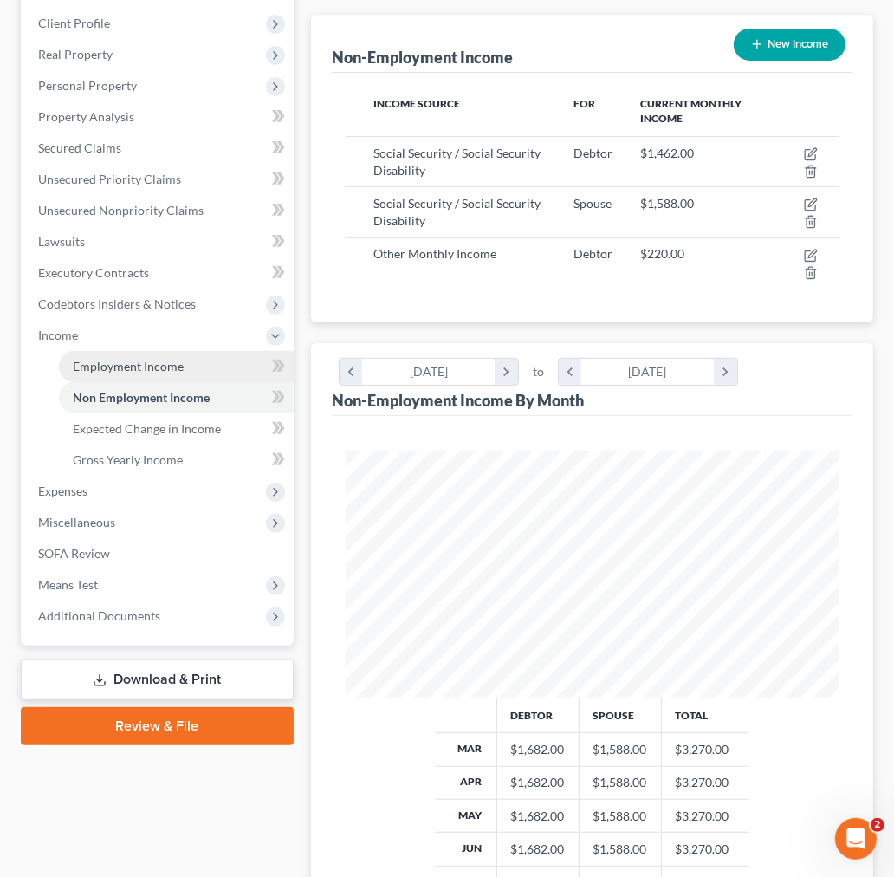
scroll to position [289, 0]
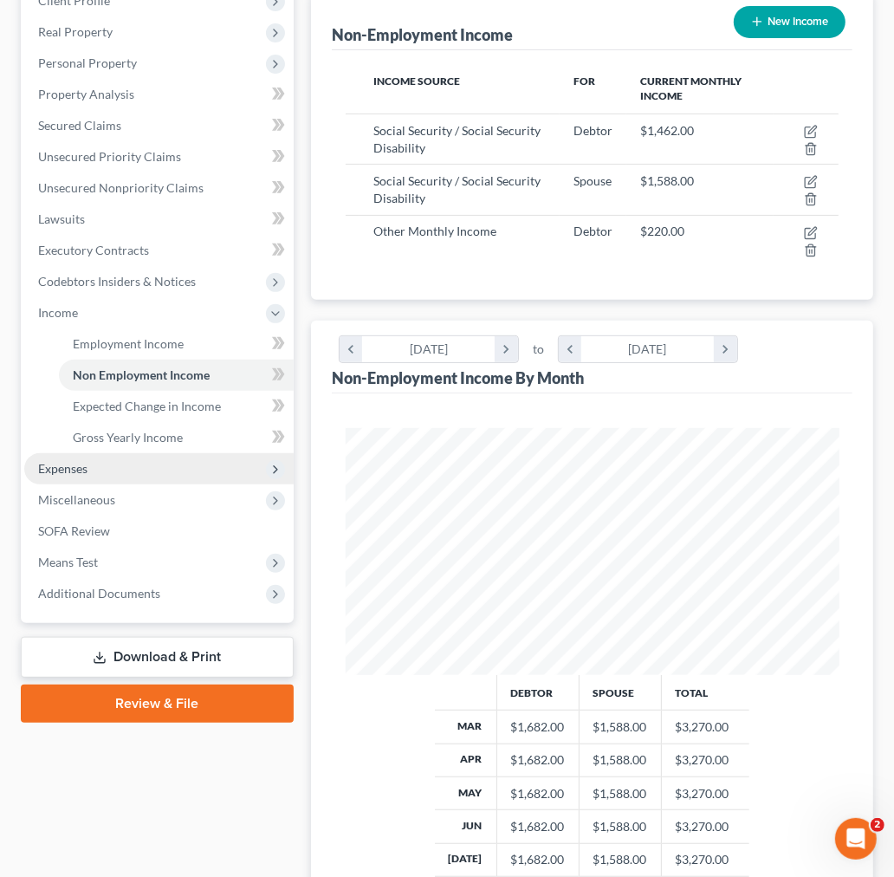
click at [56, 471] on span "Expenses" at bounding box center [62, 468] width 49 height 15
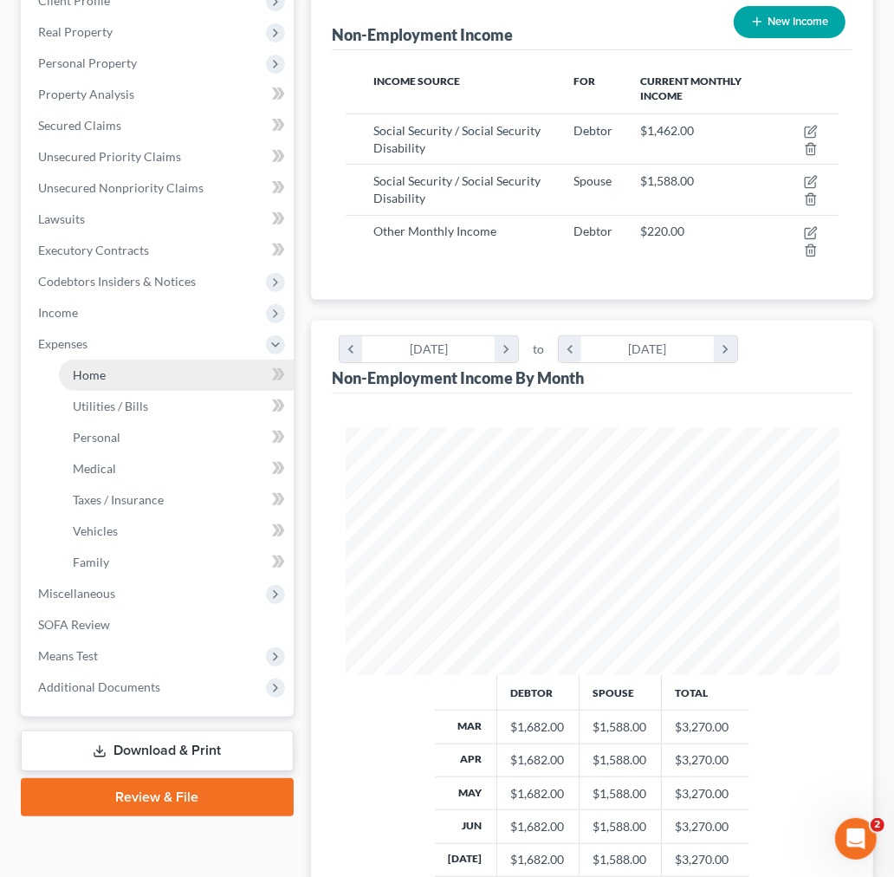
click at [88, 375] on span "Home" at bounding box center [89, 374] width 33 height 15
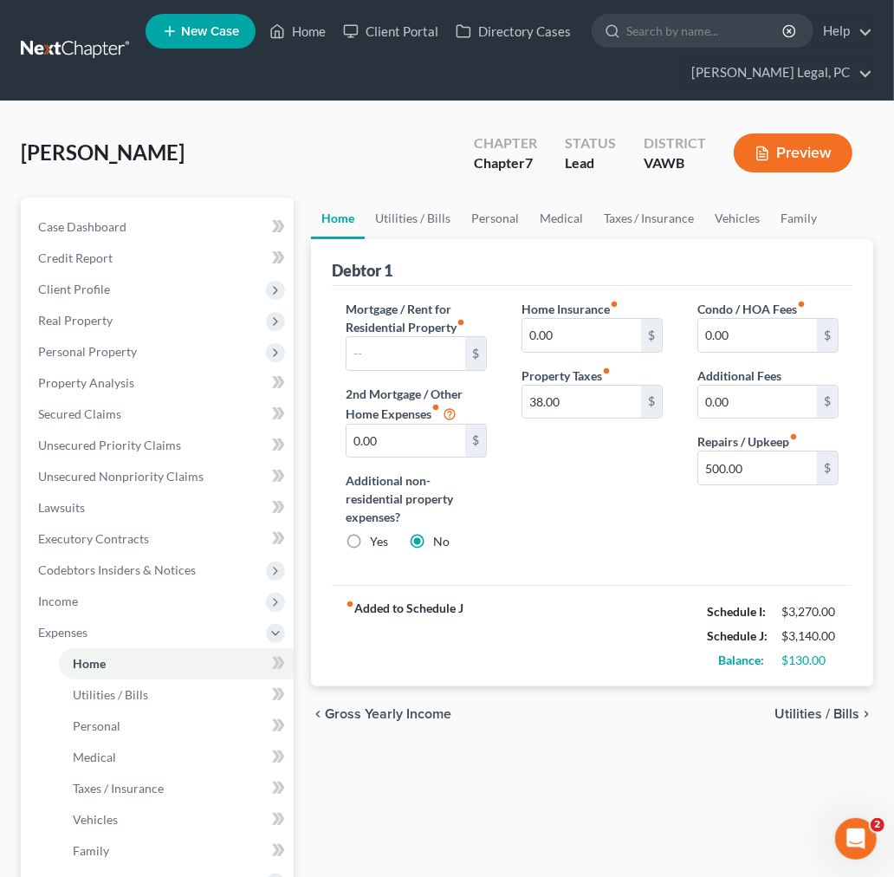
click at [839, 711] on span "Utilities / Bills" at bounding box center [817, 714] width 85 height 14
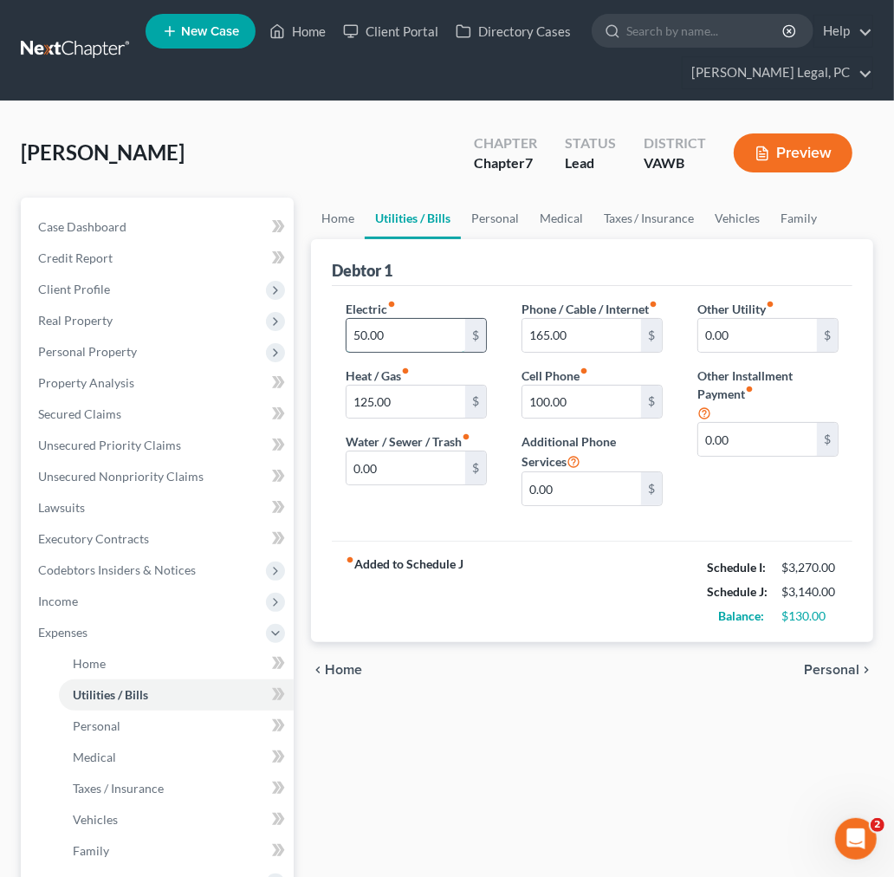
click at [412, 341] on input "50.00" at bounding box center [406, 335] width 119 height 33
click at [848, 668] on span "Personal" at bounding box center [831, 670] width 55 height 14
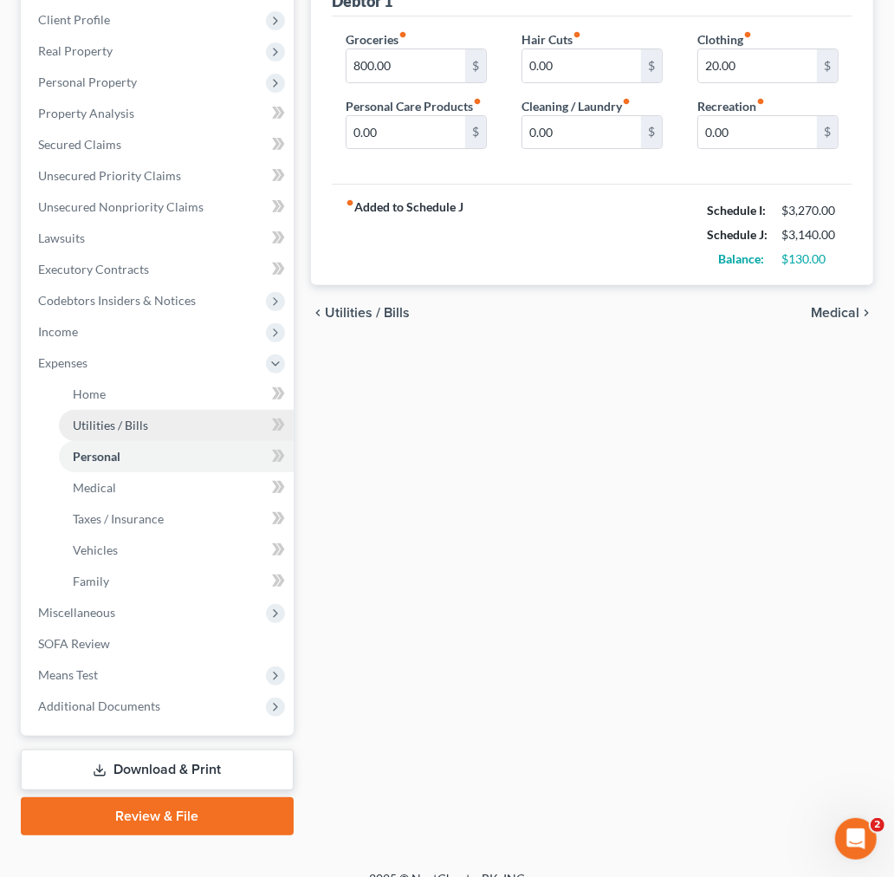
scroll to position [289, 0]
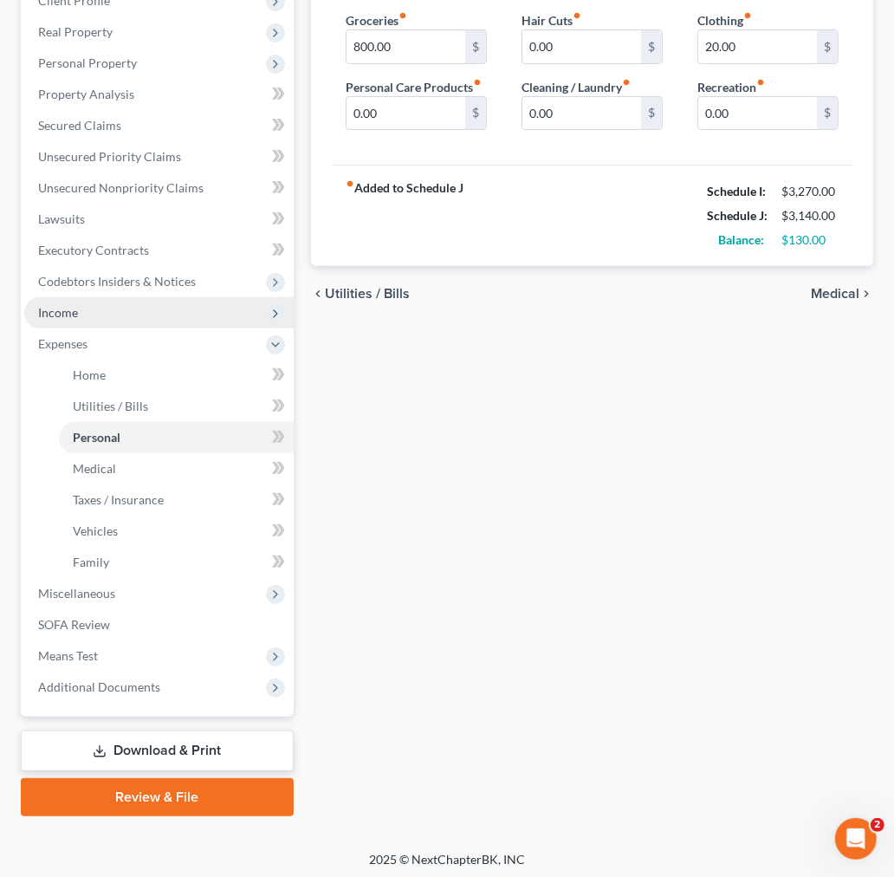
click at [94, 315] on span "Income" at bounding box center [159, 312] width 270 height 31
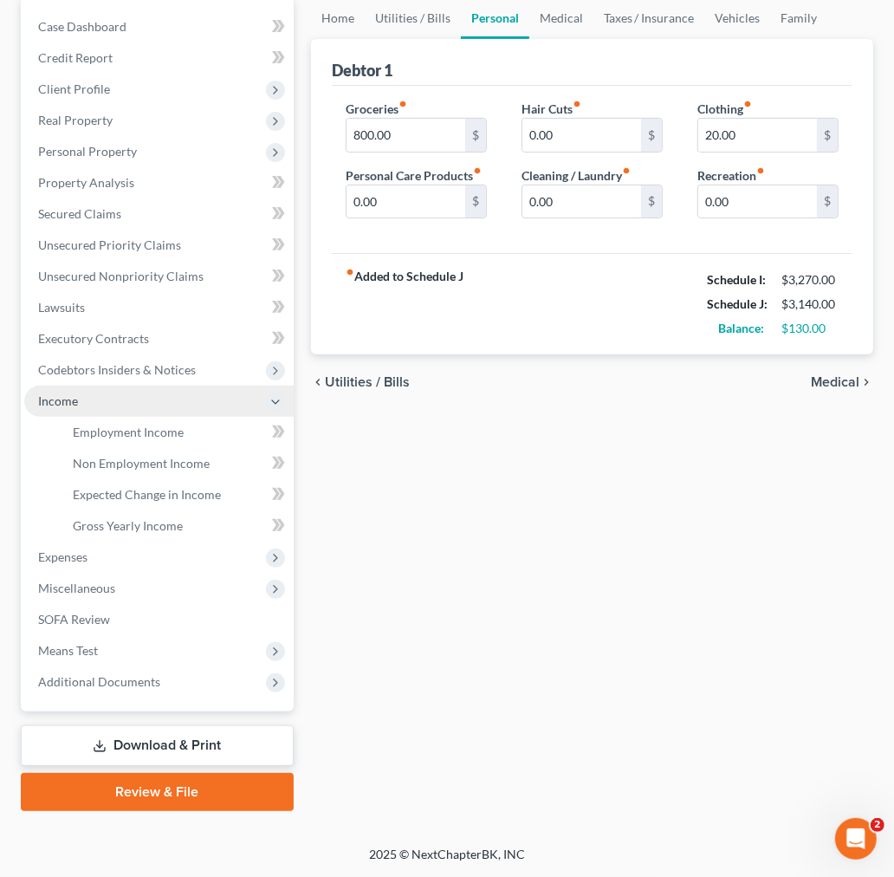
scroll to position [198, 0]
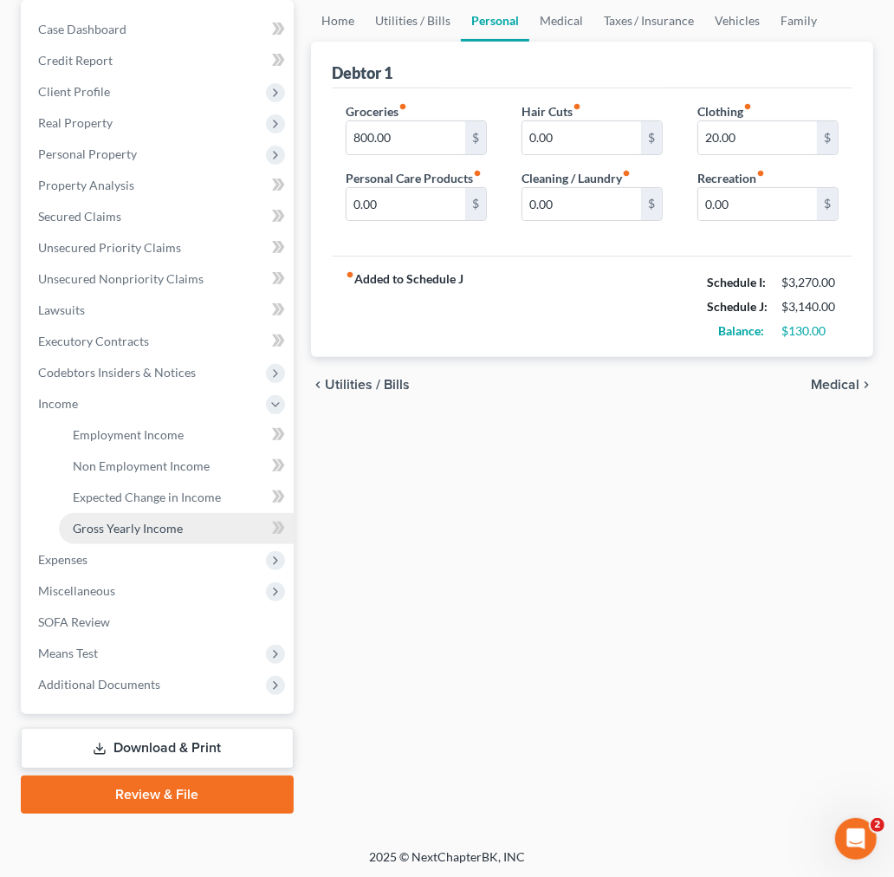
click at [141, 530] on span "Gross Yearly Income" at bounding box center [128, 528] width 110 height 15
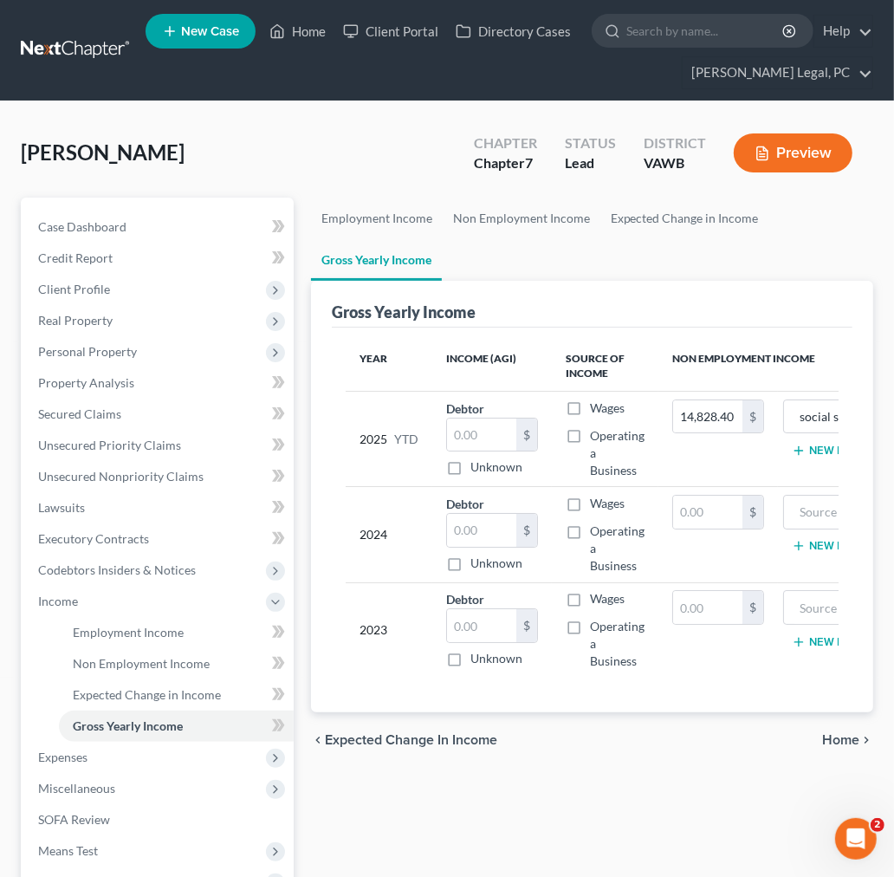
click at [590, 600] on label "Wages" at bounding box center [607, 598] width 35 height 17
click at [597, 600] on input "Wages" at bounding box center [602, 595] width 11 height 11
click at [472, 624] on input "text" at bounding box center [481, 625] width 69 height 33
click at [685, 413] on input "14,828.40" at bounding box center [707, 416] width 69 height 33
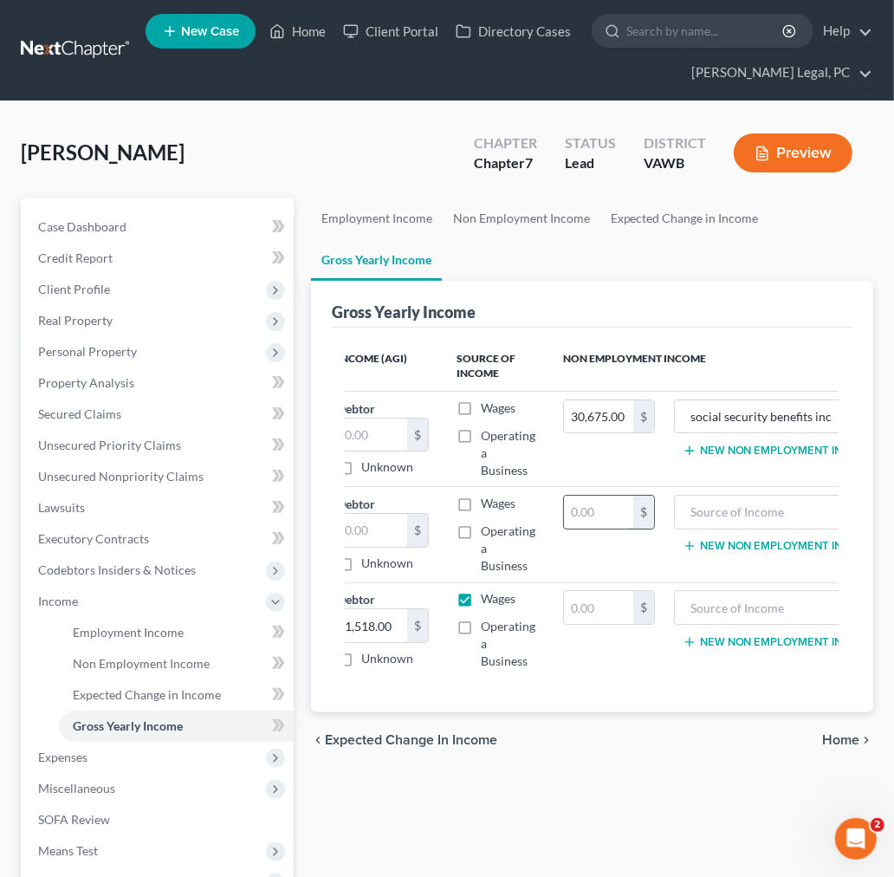
click at [576, 508] on input "text" at bounding box center [598, 512] width 69 height 33
click at [583, 608] on input "text" at bounding box center [598, 607] width 69 height 33
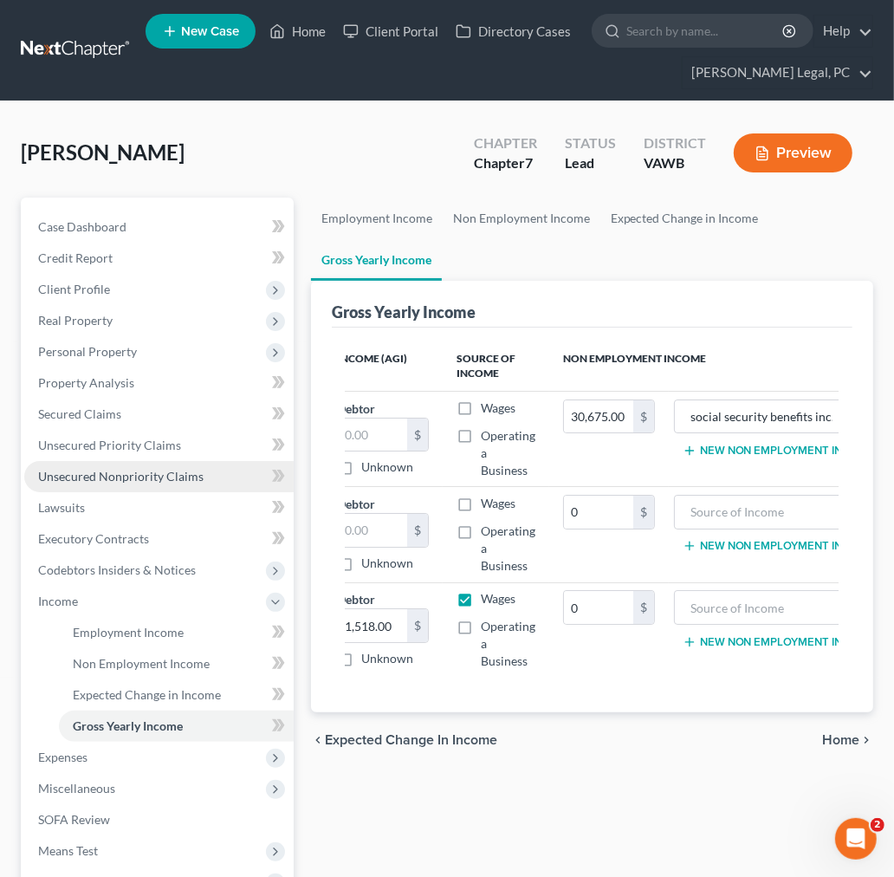
click at [67, 471] on span "Unsecured Nonpriority Claims" at bounding box center [121, 476] width 166 height 15
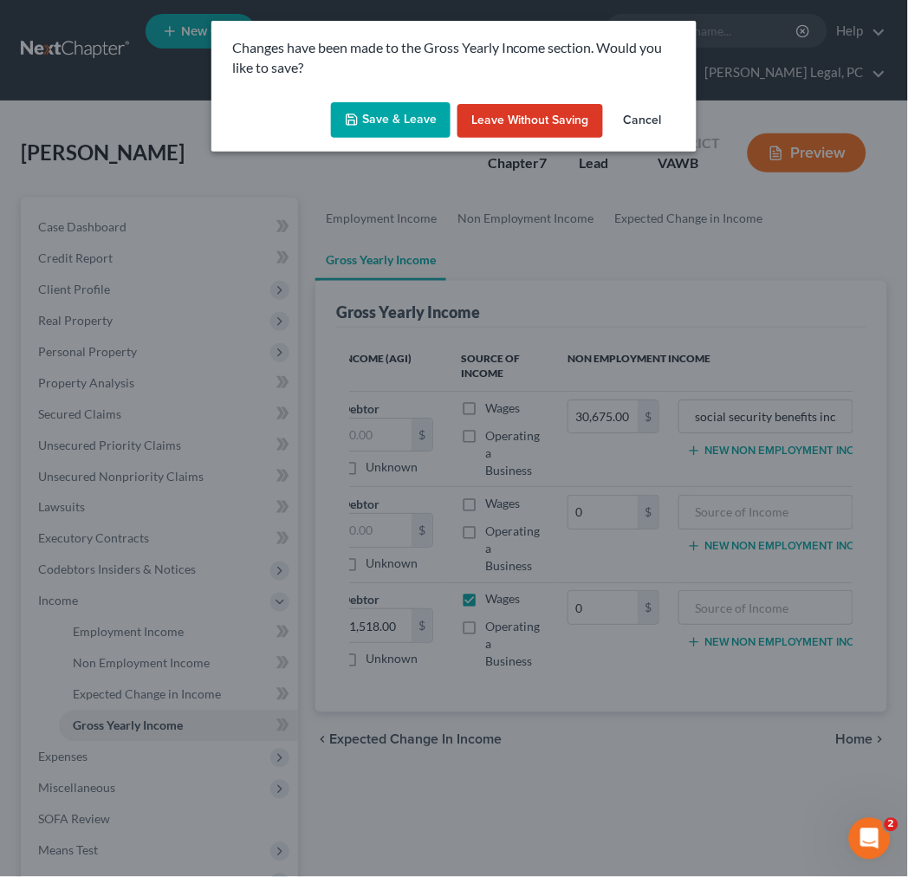
drag, startPoint x: 386, startPoint y: 111, endPoint x: 404, endPoint y: 143, distance: 36.9
click at [390, 114] on button "Save & Leave" at bounding box center [391, 120] width 120 height 36
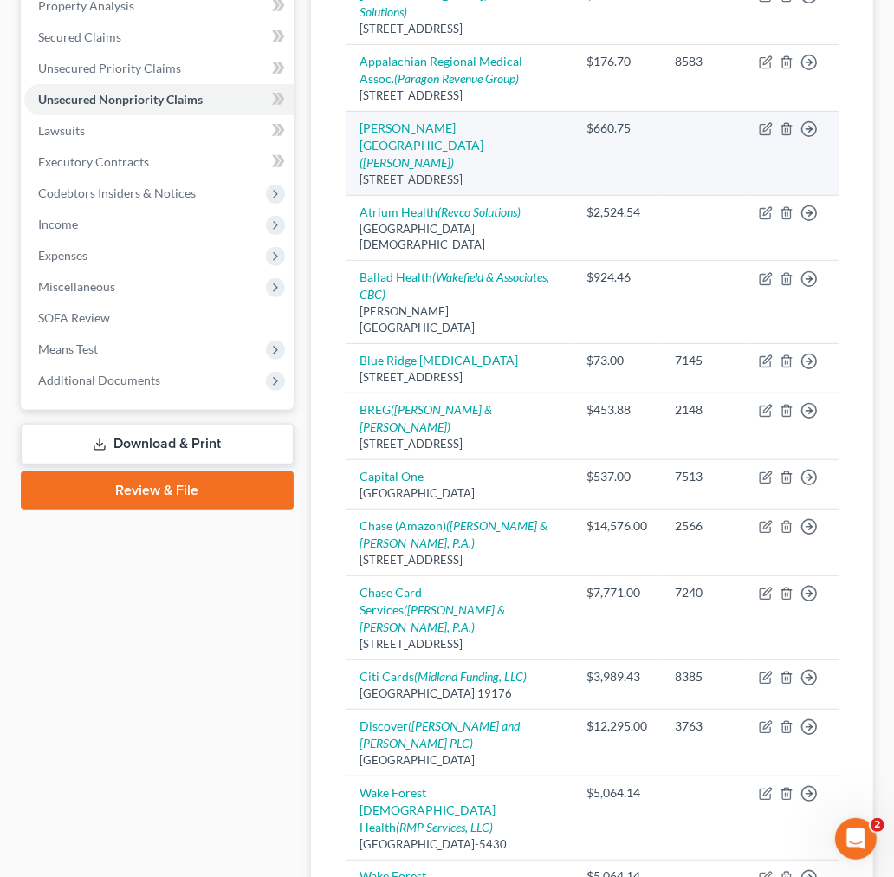
scroll to position [385, 0]
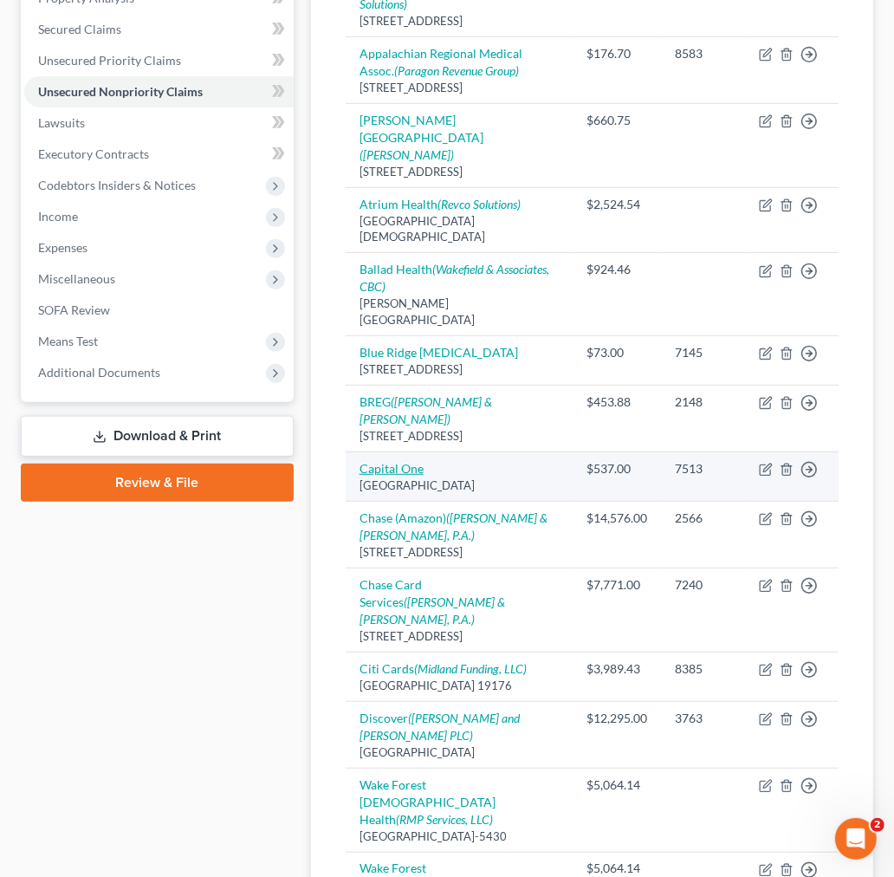
click at [395, 461] on link "Capital One" at bounding box center [392, 468] width 64 height 15
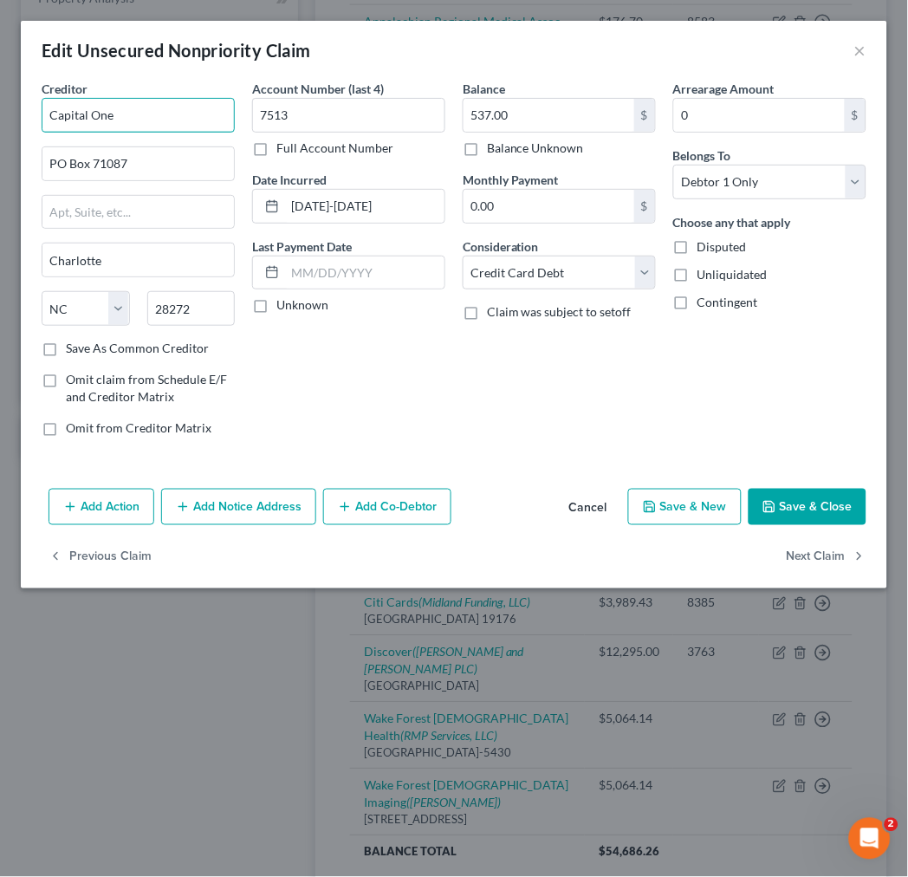
click at [179, 117] on input "Capital One" at bounding box center [138, 115] width 193 height 35
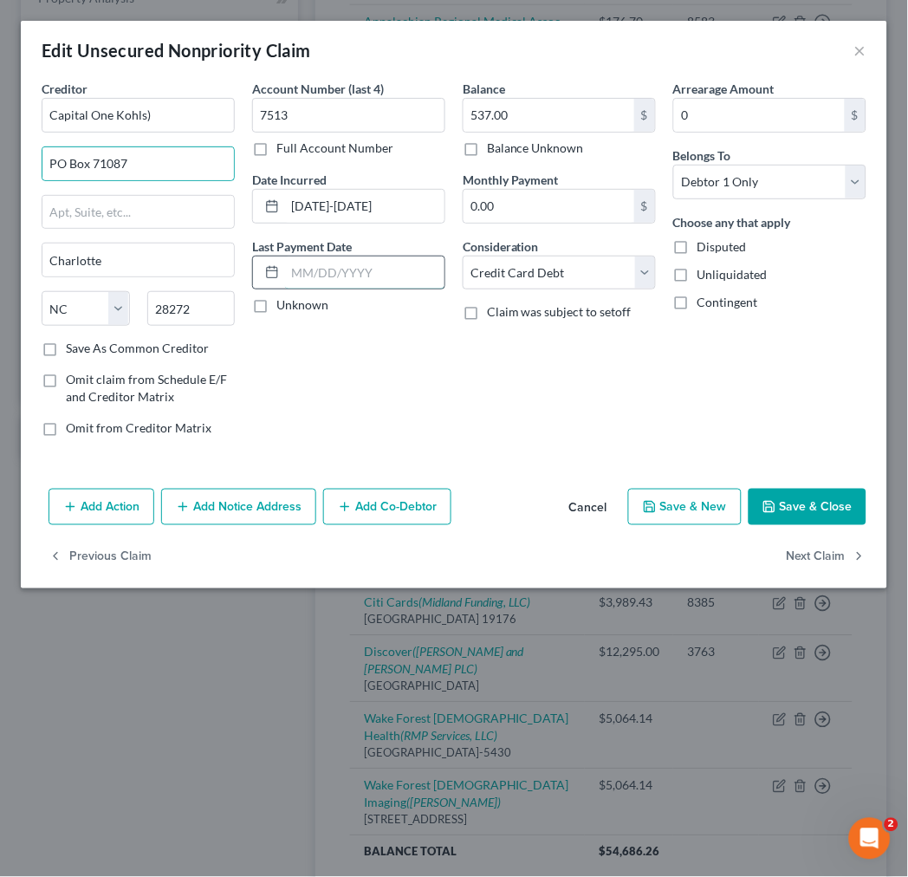
click at [297, 275] on input "text" at bounding box center [364, 273] width 159 height 33
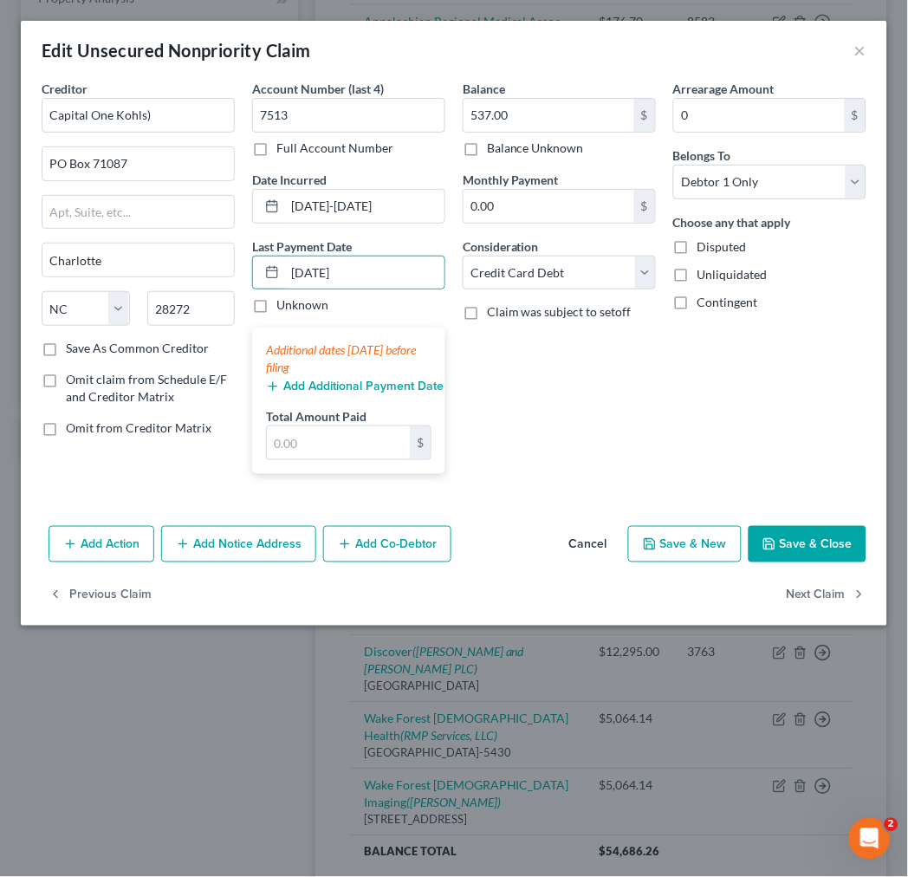
click at [322, 390] on button "Add Additional Payment Date" at bounding box center [349, 387] width 166 height 14
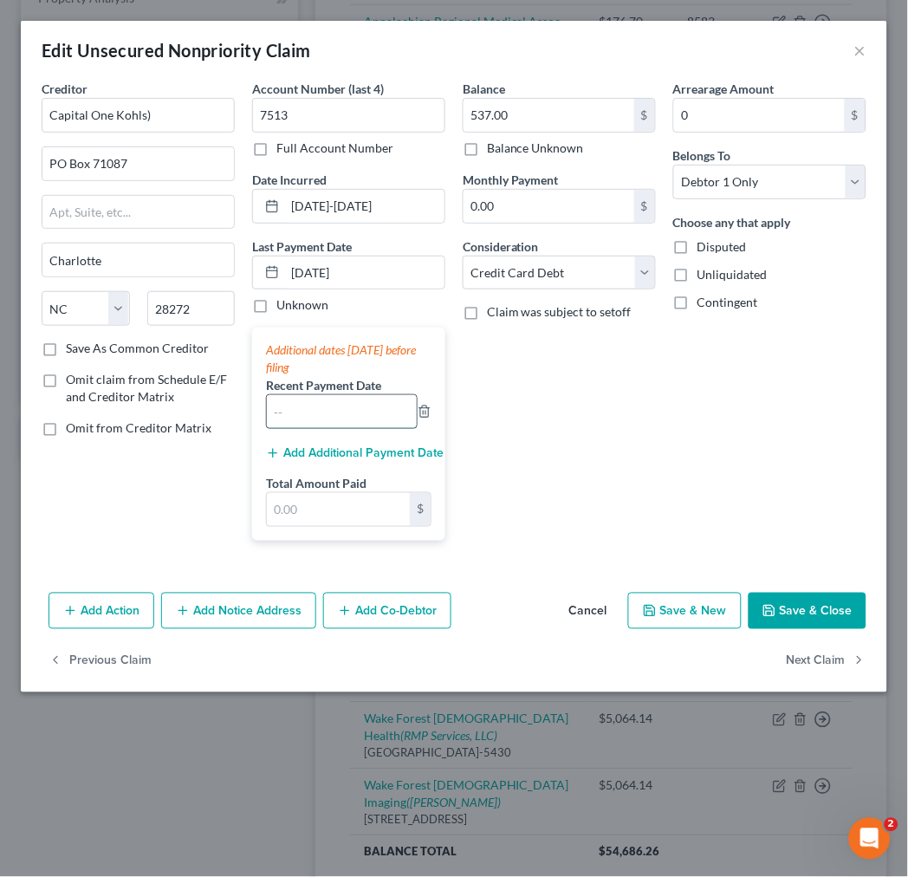
click at [312, 409] on input "text" at bounding box center [342, 411] width 150 height 33
click at [302, 444] on div "Add Additional Payment Date" at bounding box center [349, 451] width 166 height 17
click at [339, 272] on input "8/1/25" at bounding box center [364, 273] width 159 height 33
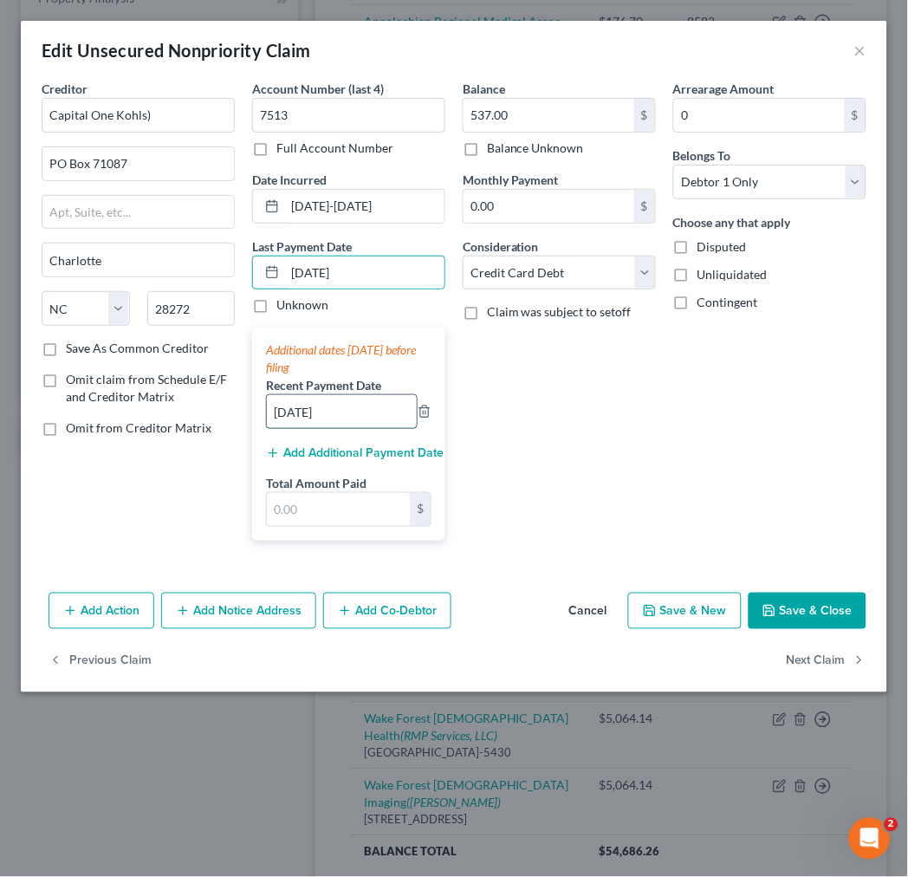
click at [318, 406] on input "5/29/25" at bounding box center [342, 411] width 150 height 33
click at [312, 449] on button "Add Additional Payment Date" at bounding box center [349, 453] width 166 height 14
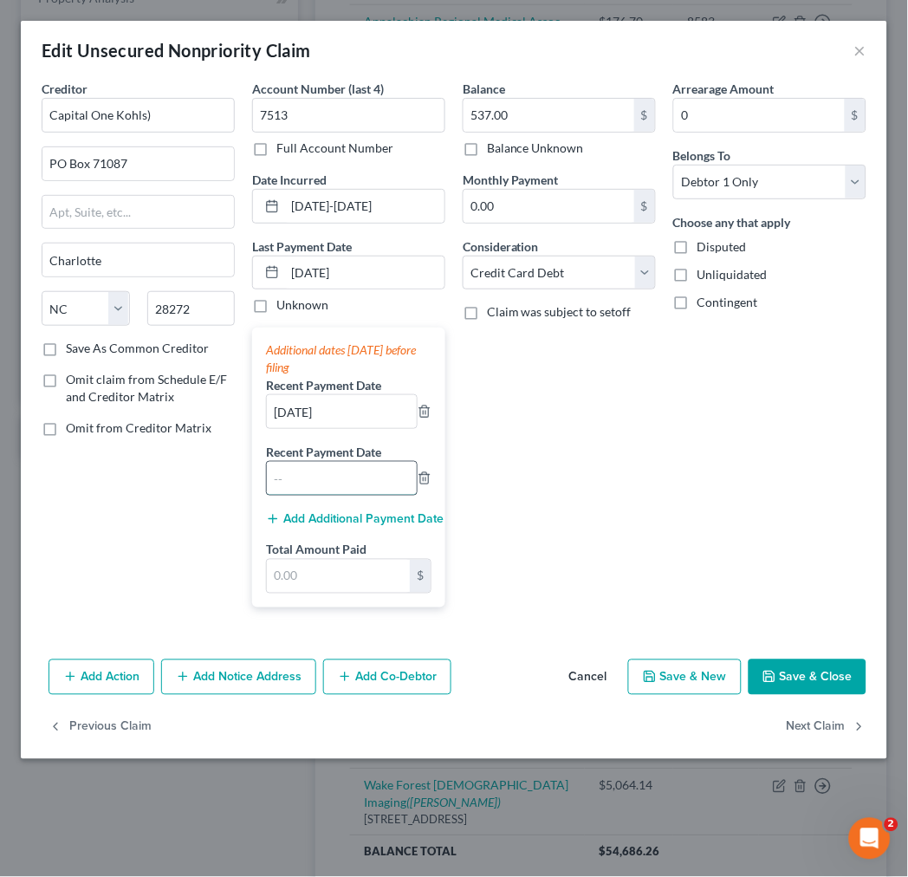
click at [312, 471] on input "text" at bounding box center [342, 478] width 150 height 33
click at [317, 517] on button "Add Additional Payment Date" at bounding box center [349, 519] width 166 height 14
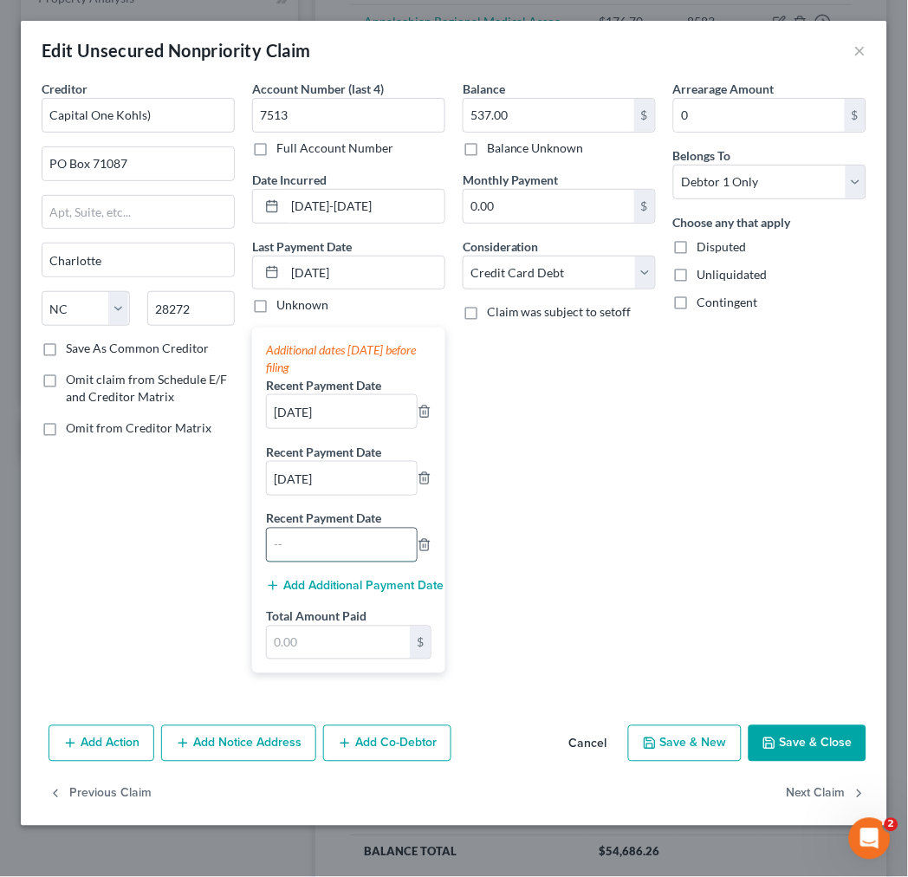
click at [317, 542] on input "text" at bounding box center [342, 545] width 150 height 33
click at [345, 582] on button "Add Additional Payment Date" at bounding box center [349, 586] width 166 height 14
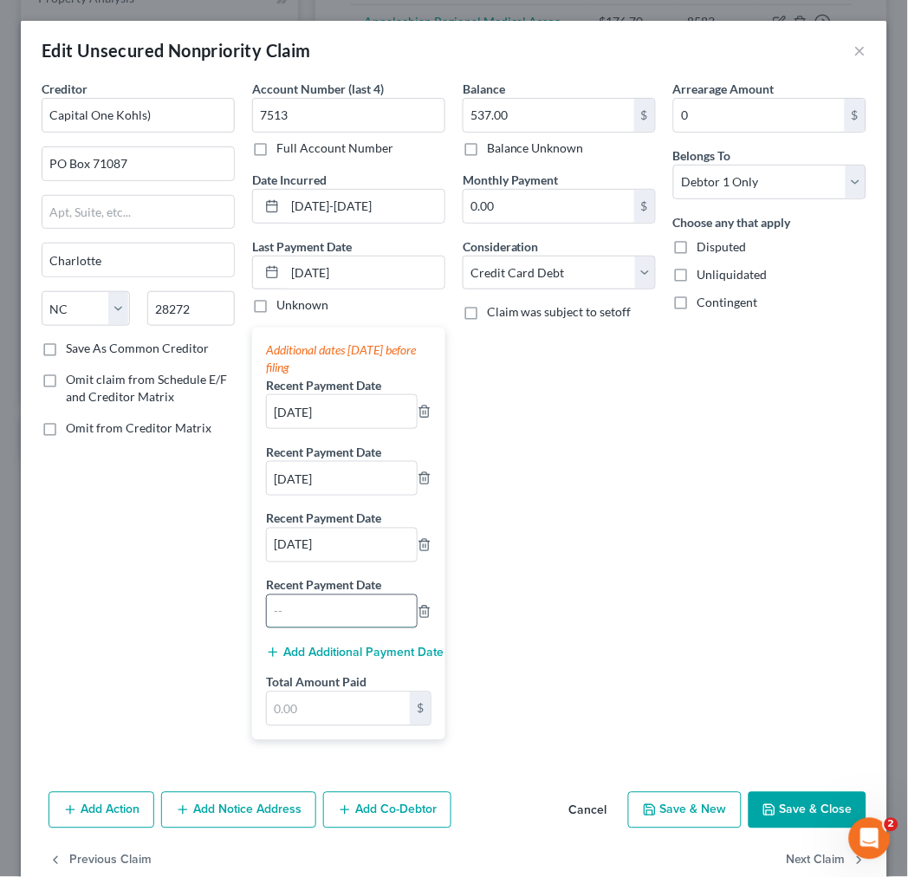
click at [331, 615] on input "text" at bounding box center [342, 611] width 150 height 33
click at [418, 610] on icon "button" at bounding box center [425, 612] width 14 height 14
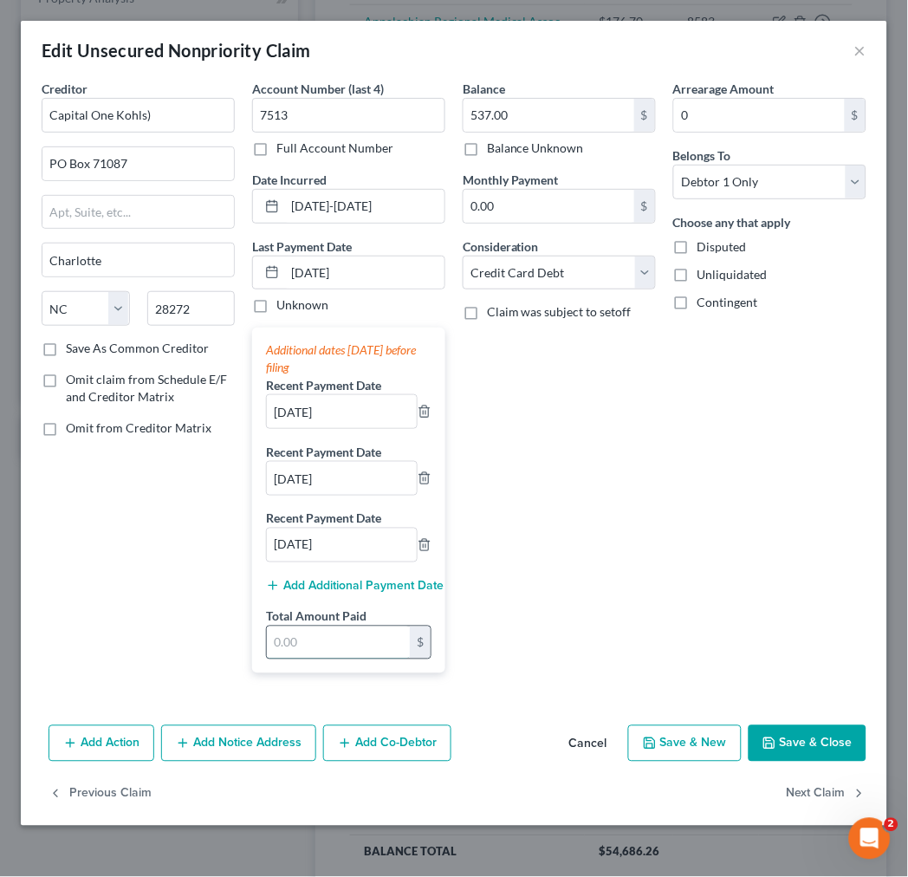
click at [362, 642] on input "text" at bounding box center [338, 643] width 143 height 33
click at [826, 740] on button "Save & Close" at bounding box center [808, 743] width 118 height 36
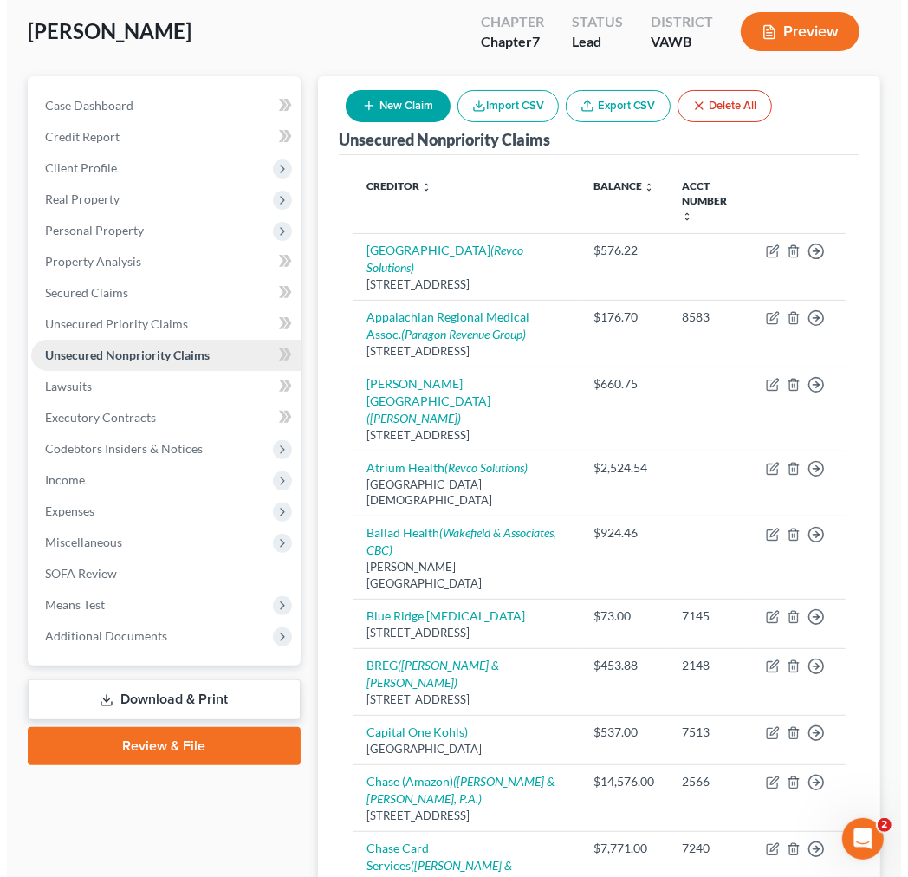
scroll to position [96, 0]
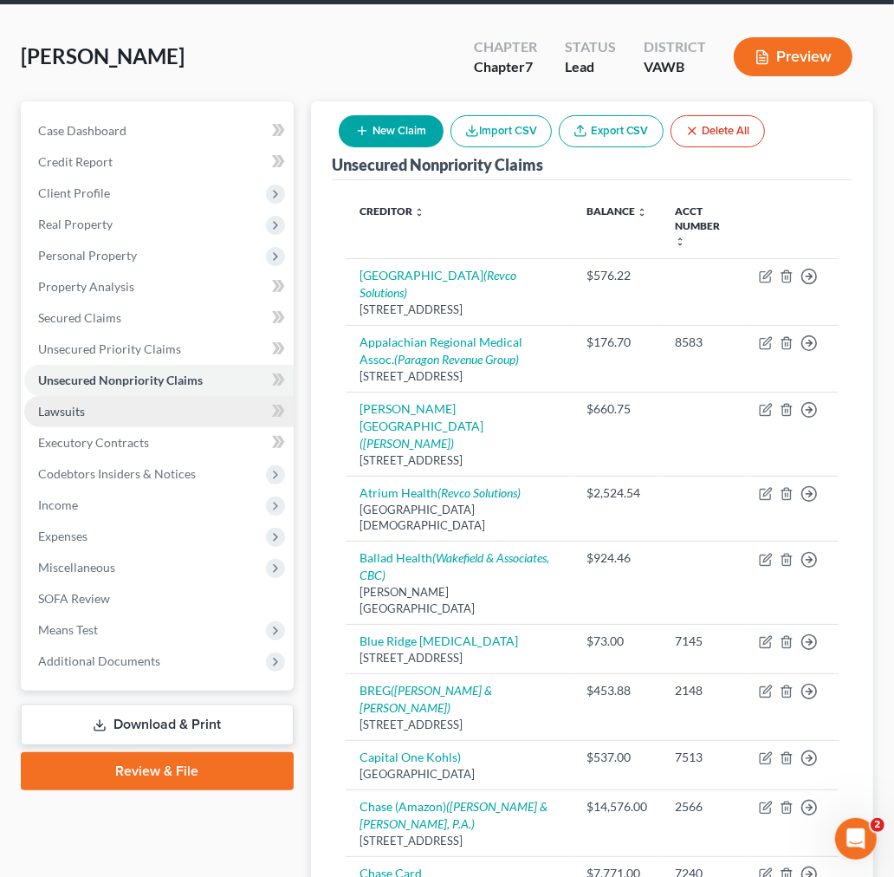
click at [66, 417] on span "Lawsuits" at bounding box center [61, 411] width 47 height 15
